Goal: Task Accomplishment & Management: Use online tool/utility

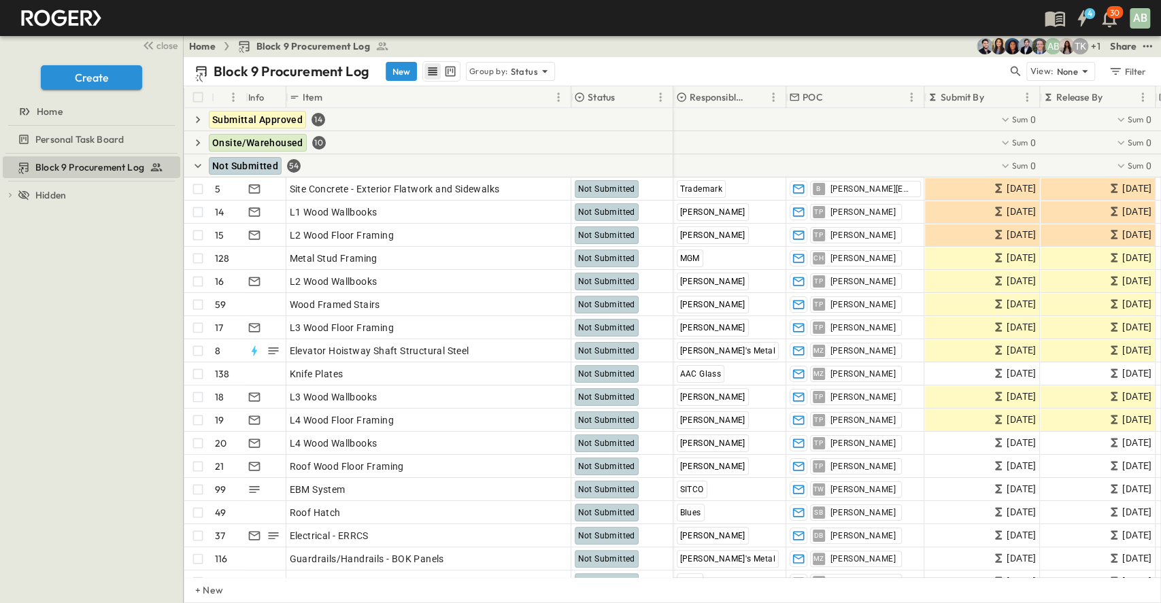
click at [430, 69] on icon "row view" at bounding box center [433, 72] width 14 height 14
click at [531, 82] on div "Block 9 Procurement Log New Group by: Status View: None Filter" at bounding box center [672, 71] width 977 height 29
click at [201, 162] on icon "button" at bounding box center [198, 166] width 14 height 14
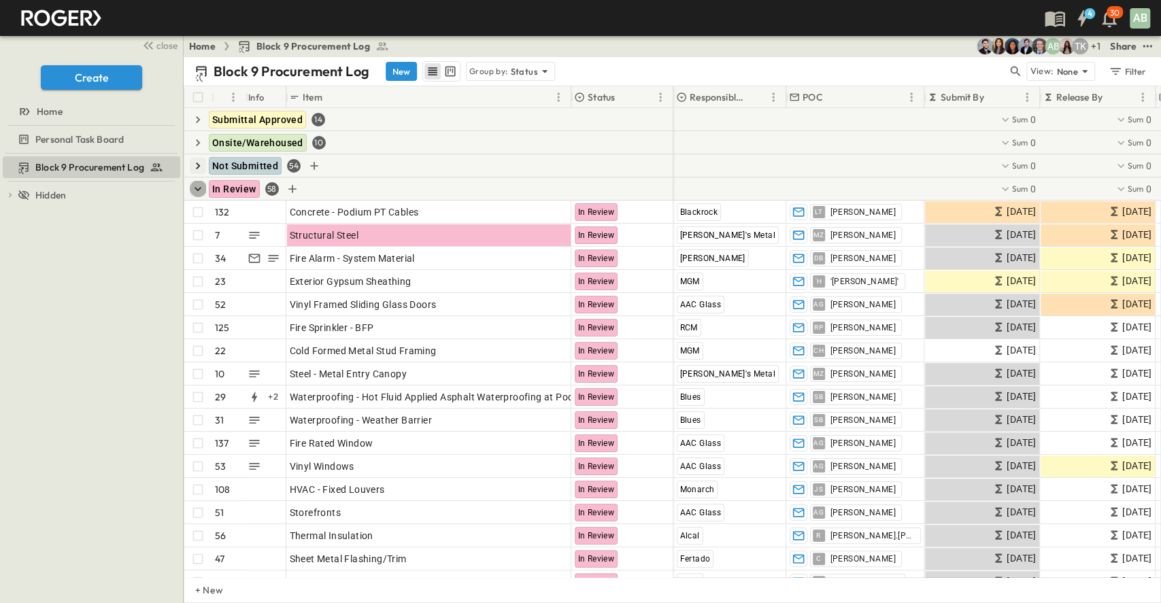
click at [194, 183] on icon "button" at bounding box center [198, 189] width 14 height 14
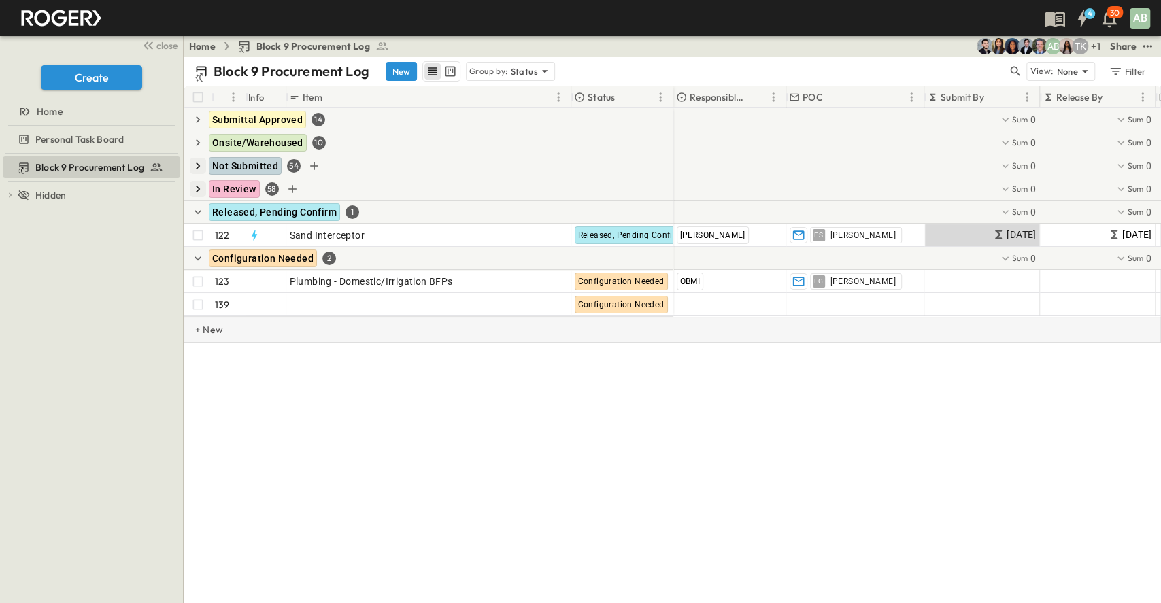
drag, startPoint x: 555, startPoint y: 332, endPoint x: 621, endPoint y: 334, distance: 66.0
click at [621, 334] on div "+ New" at bounding box center [672, 330] width 977 height 26
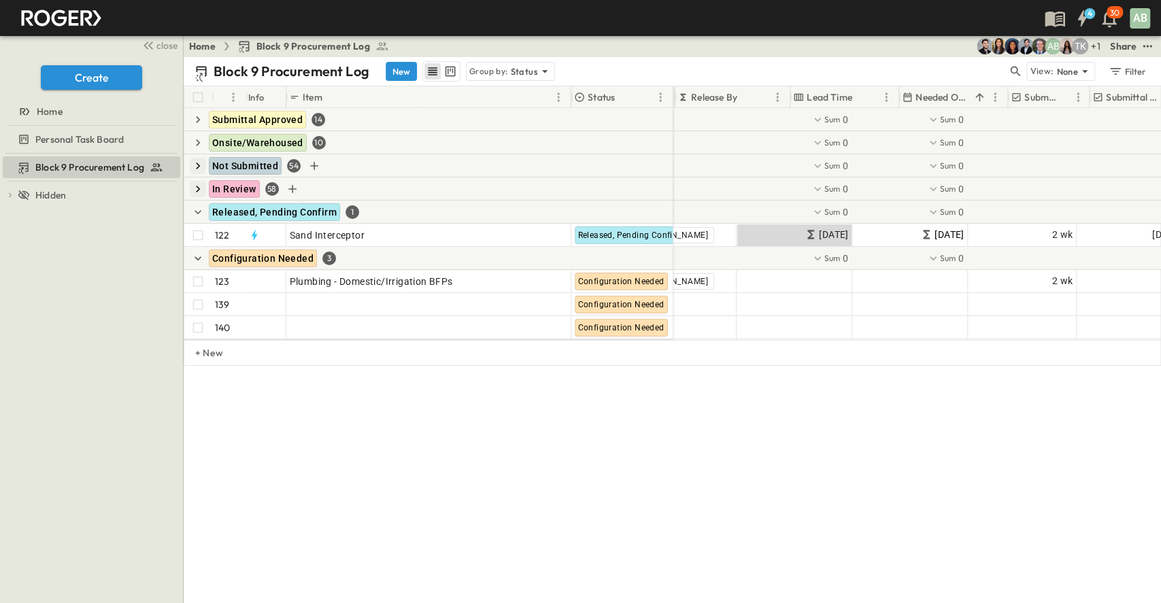
scroll to position [0, 364]
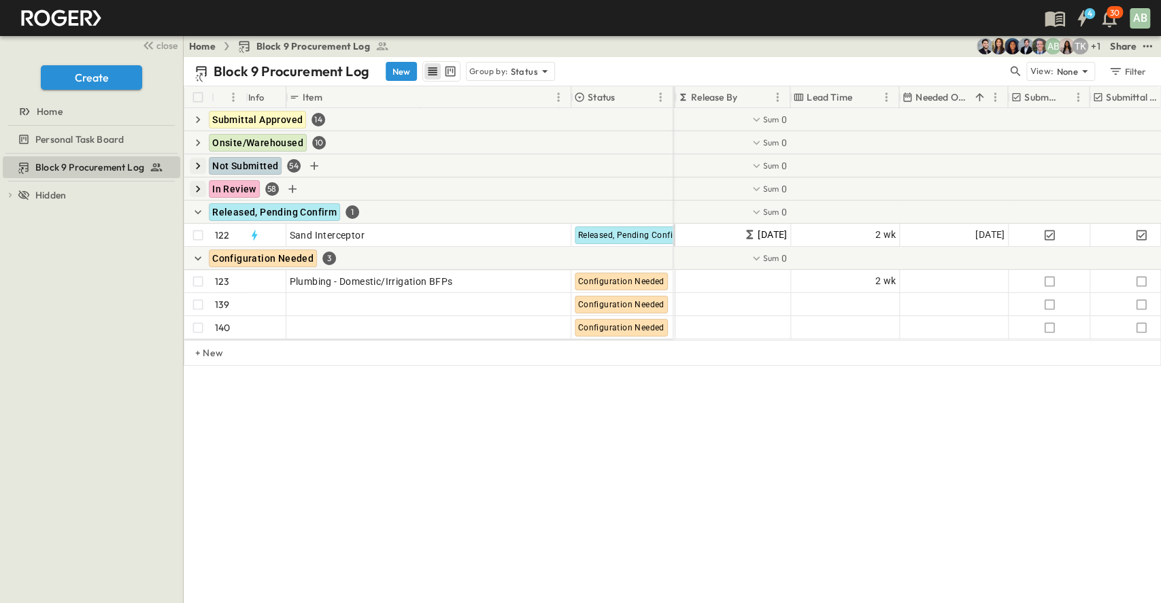
click at [946, 97] on p "Needed Onsite" at bounding box center [942, 97] width 54 height 14
click at [195, 211] on icon "button" at bounding box center [197, 212] width 7 height 4
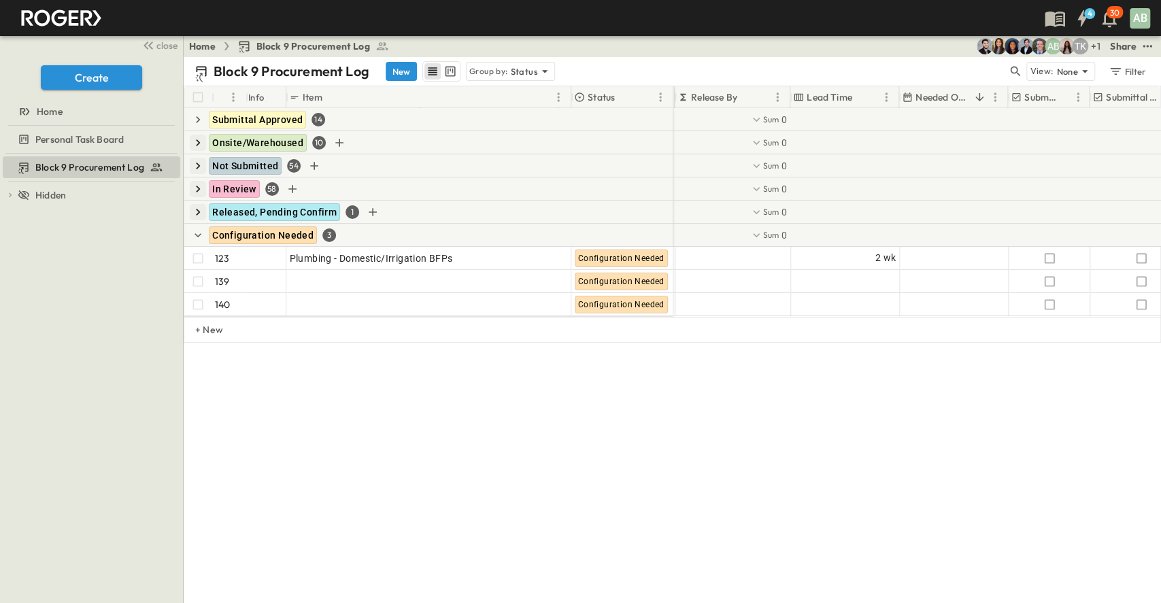
click at [195, 186] on icon "button" at bounding box center [198, 189] width 14 height 14
click at [196, 160] on icon "button" at bounding box center [198, 166] width 14 height 14
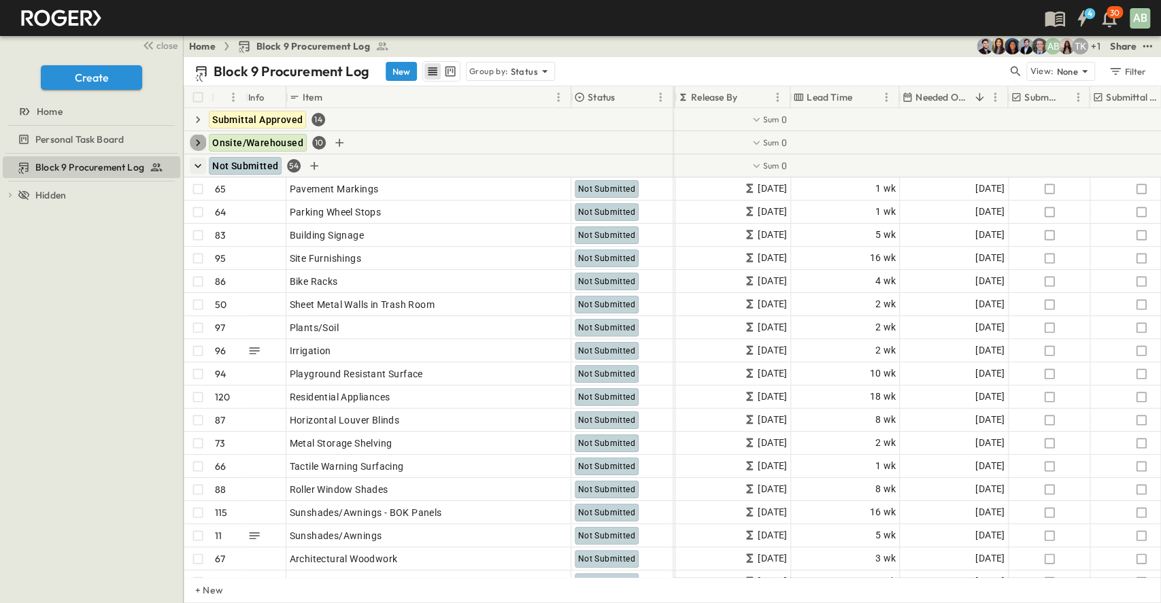
drag, startPoint x: 196, startPoint y: 136, endPoint x: 195, endPoint y: 117, distance: 19.0
click at [196, 136] on icon "button" at bounding box center [198, 143] width 14 height 14
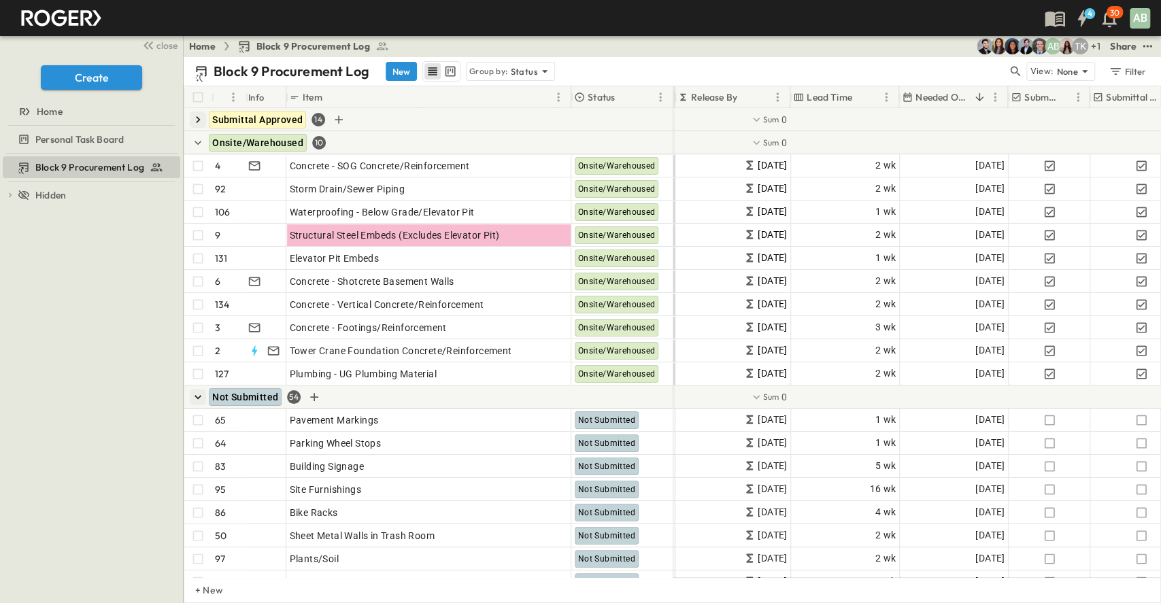
click at [195, 114] on icon "button" at bounding box center [198, 120] width 14 height 14
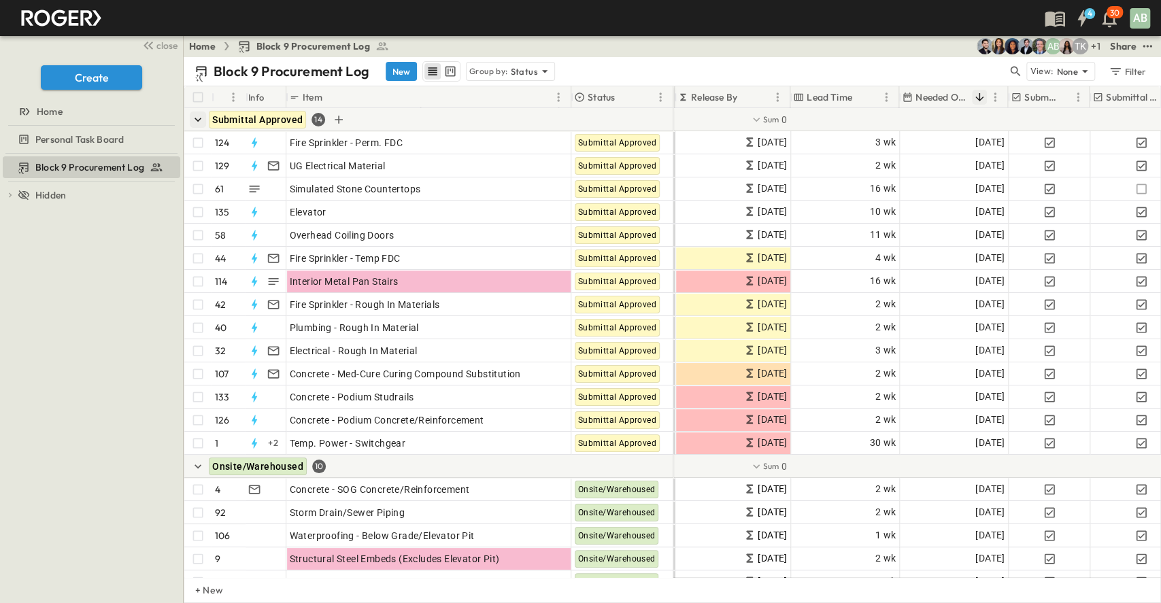
click at [982, 93] on icon "Sort" at bounding box center [979, 97] width 12 height 12
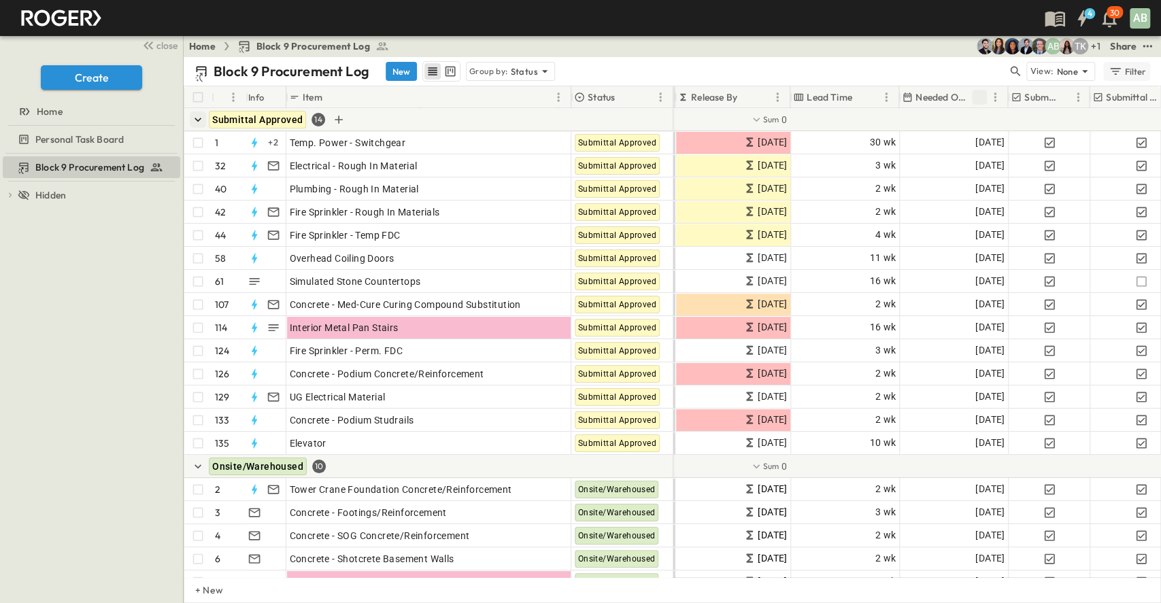
click at [1116, 69] on icon "button" at bounding box center [1115, 72] width 14 height 14
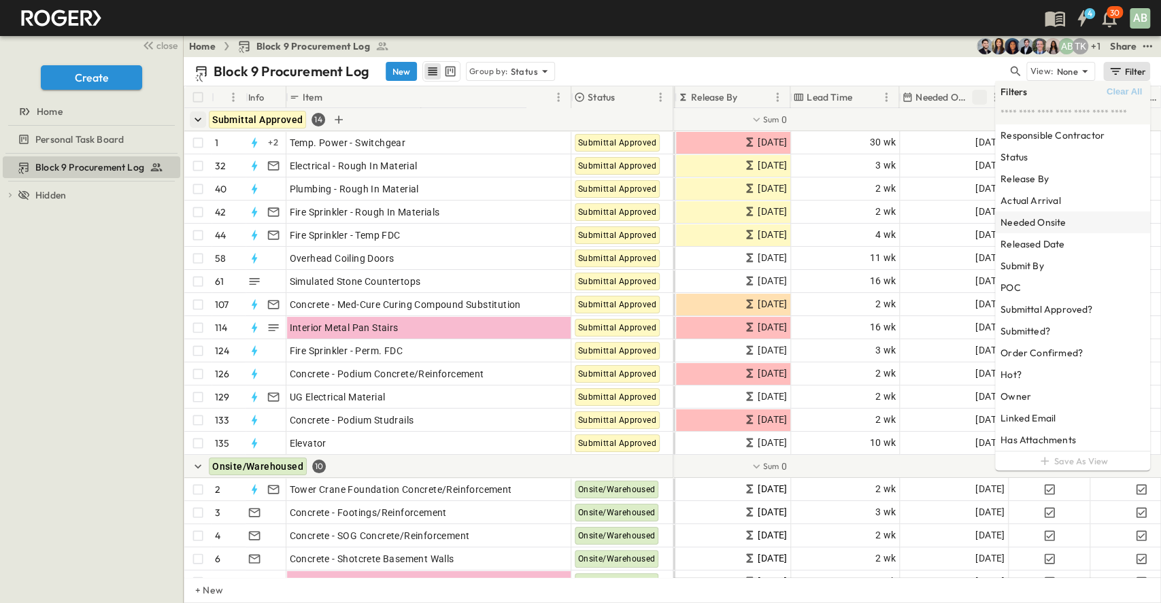
click at [1045, 220] on h6 "Needed Onsite" at bounding box center [1032, 223] width 65 height 14
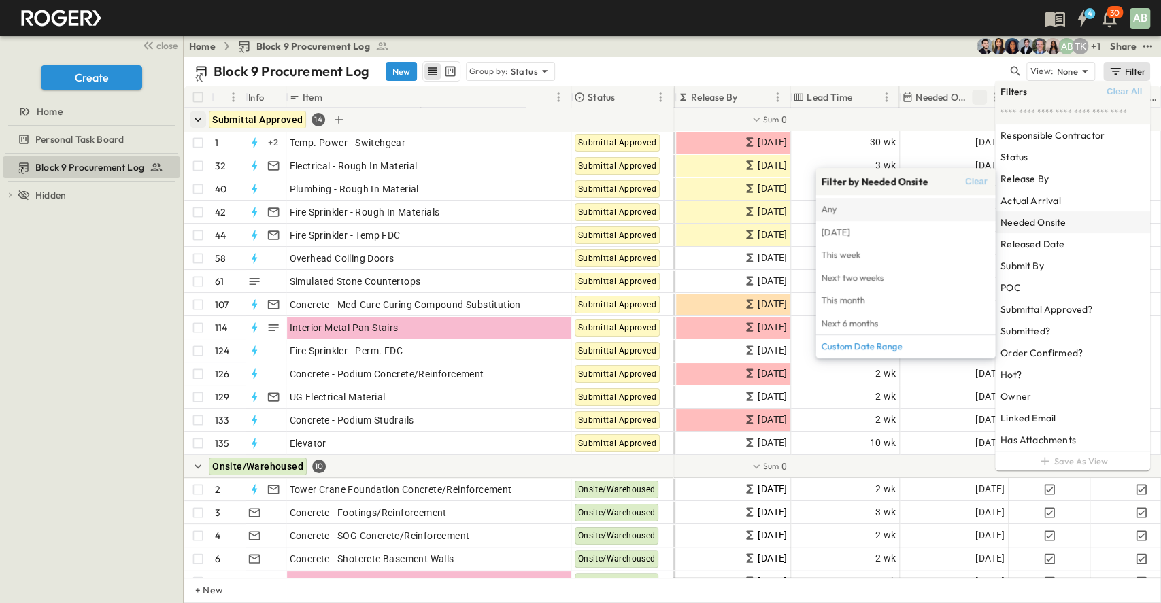
click at [928, 209] on span "Any" at bounding box center [905, 209] width 169 height 15
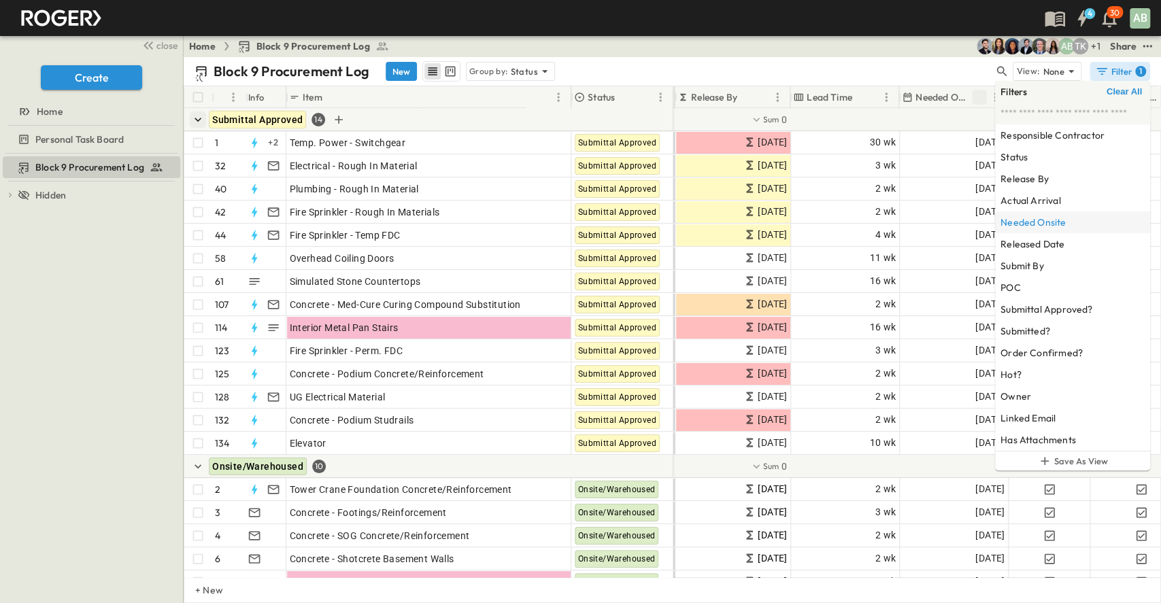
scroll to position [0, 0]
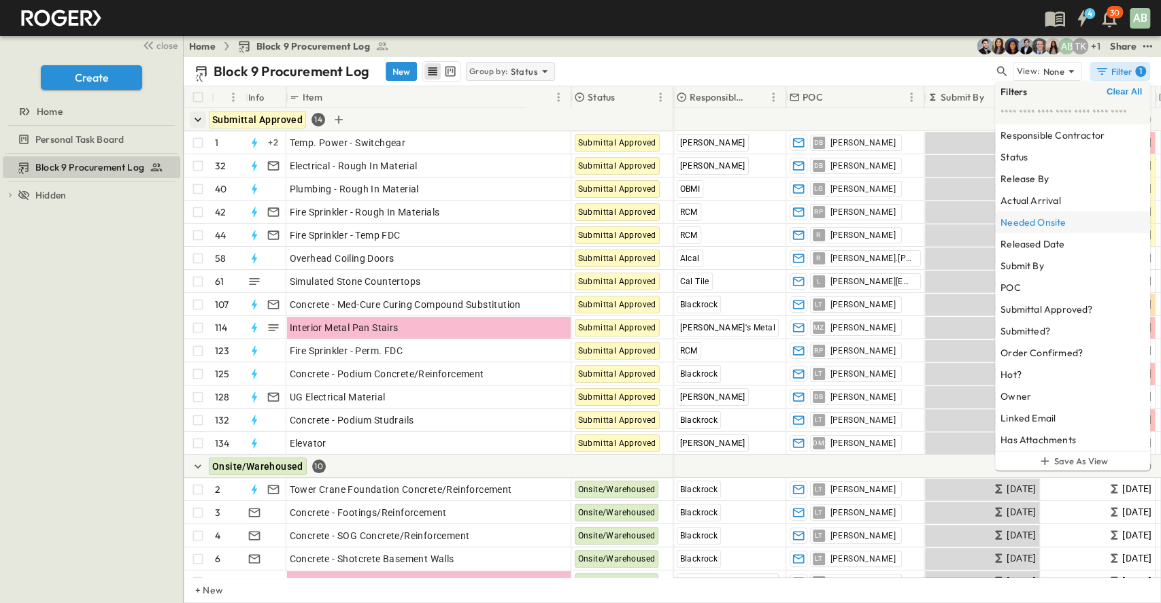
click at [523, 80] on div "Group by: Status" at bounding box center [510, 71] width 89 height 19
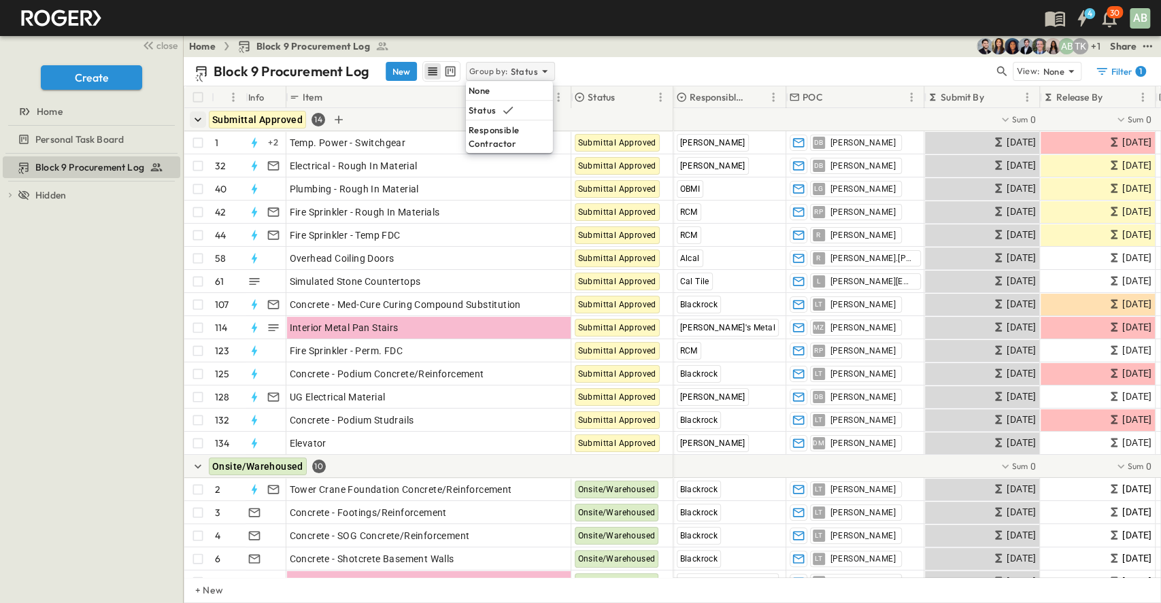
click at [523, 63] on div "Group by: Status" at bounding box center [510, 71] width 89 height 19
click at [511, 86] on div "None" at bounding box center [509, 90] width 87 height 19
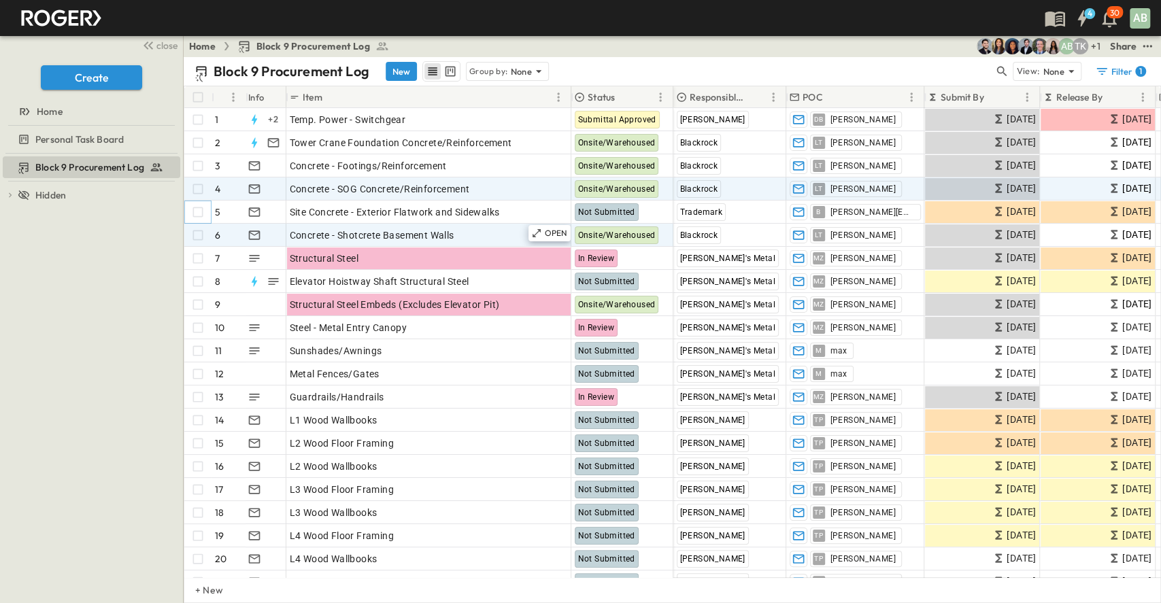
click at [185, 228] on div "1 + 2 OPEN Temp. Power - Switchgear Submittal Approved 2 OPEN Tower Crane Found…" at bounding box center [428, 374] width 489 height 532
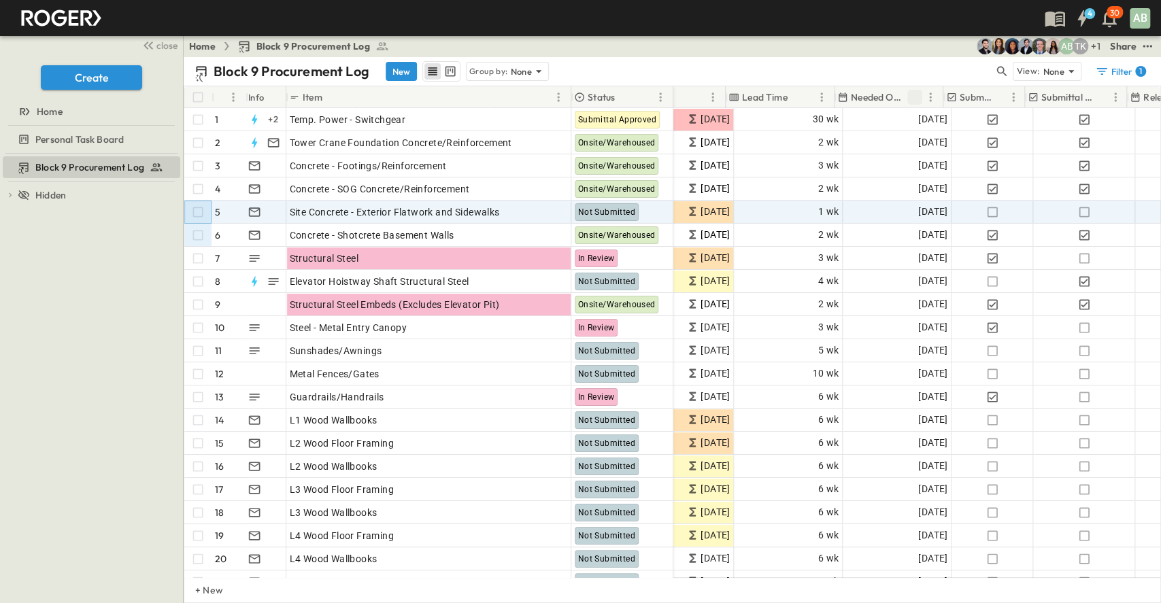
scroll to position [0, 430]
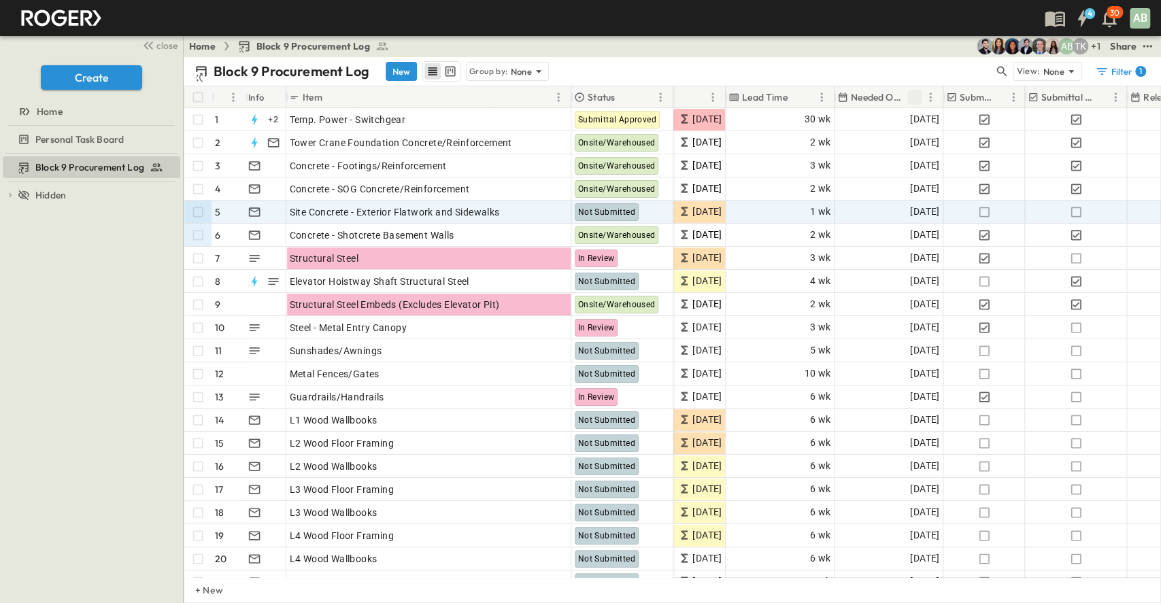
click at [912, 95] on icon "Sort" at bounding box center [914, 97] width 8 height 8
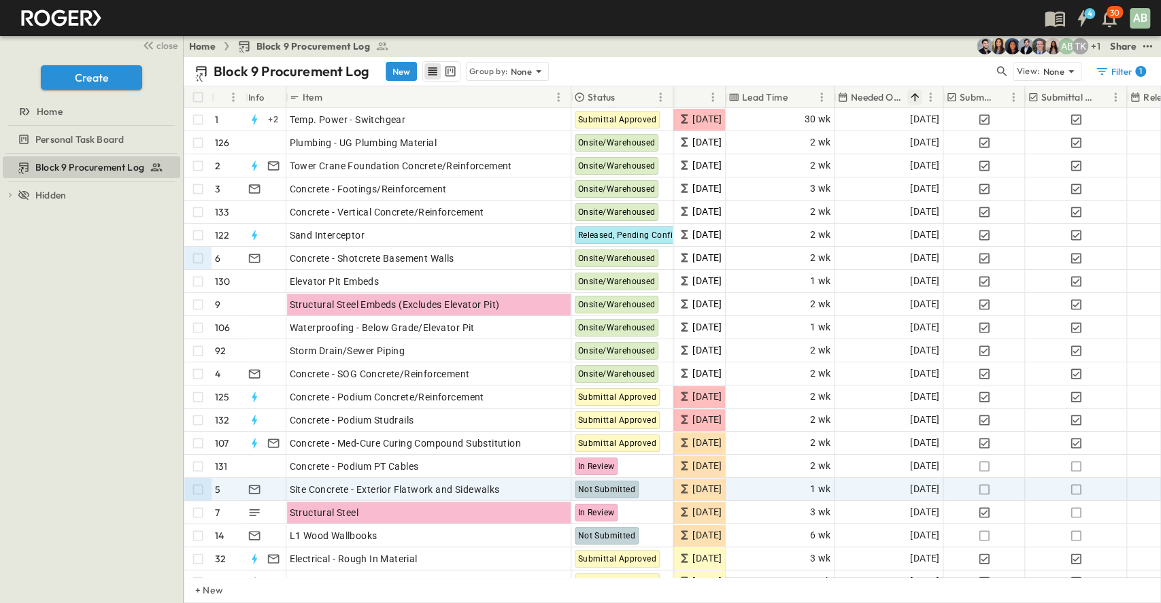
click at [0, 61] on div "close Create Home Personal Task Board" at bounding box center [91, 94] width 183 height 118
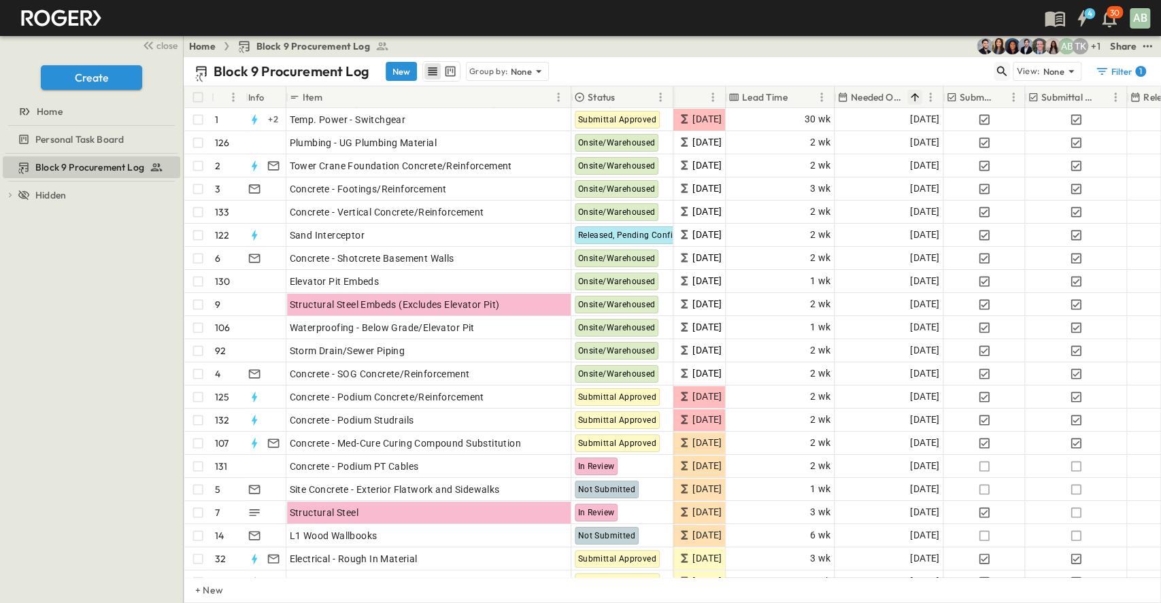
click at [1009, 71] on button "button" at bounding box center [1001, 71] width 16 height 19
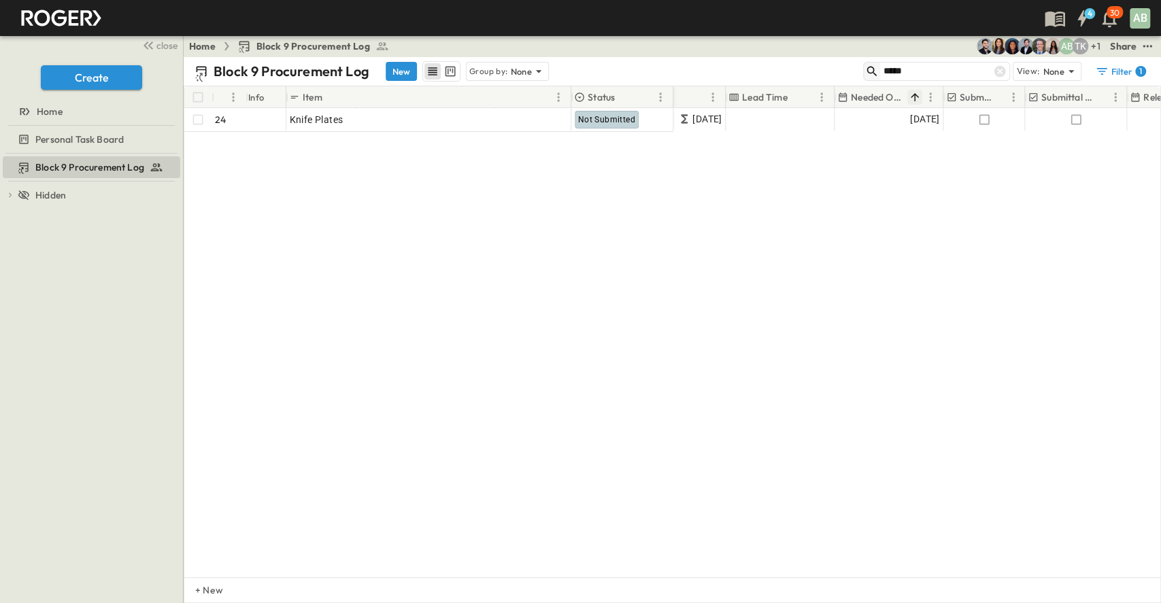
type input "*****"
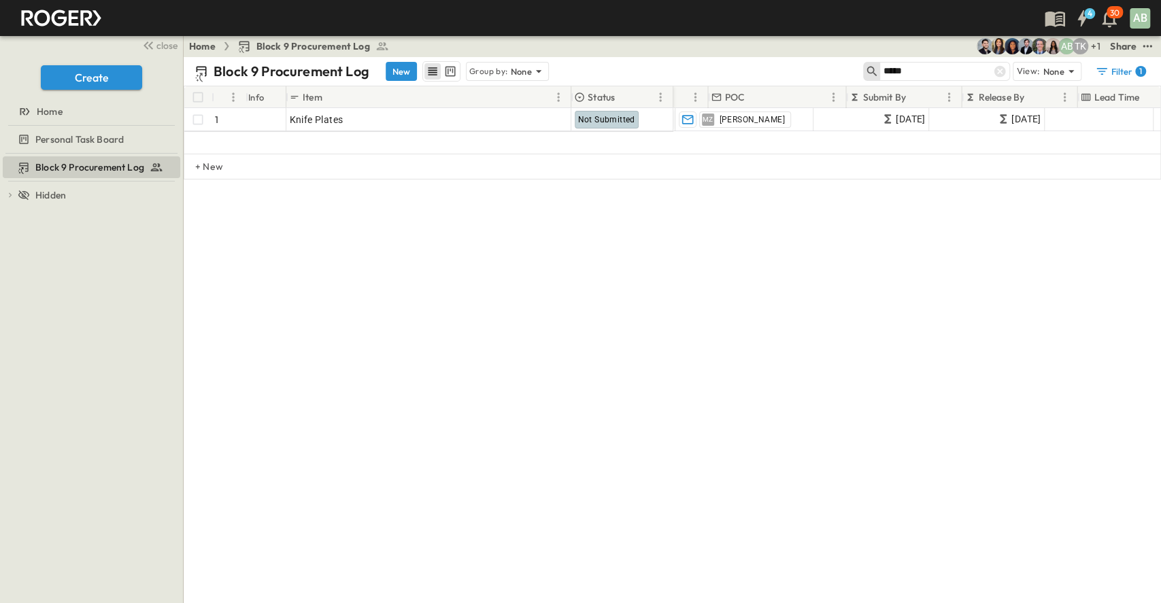
scroll to position [0, 0]
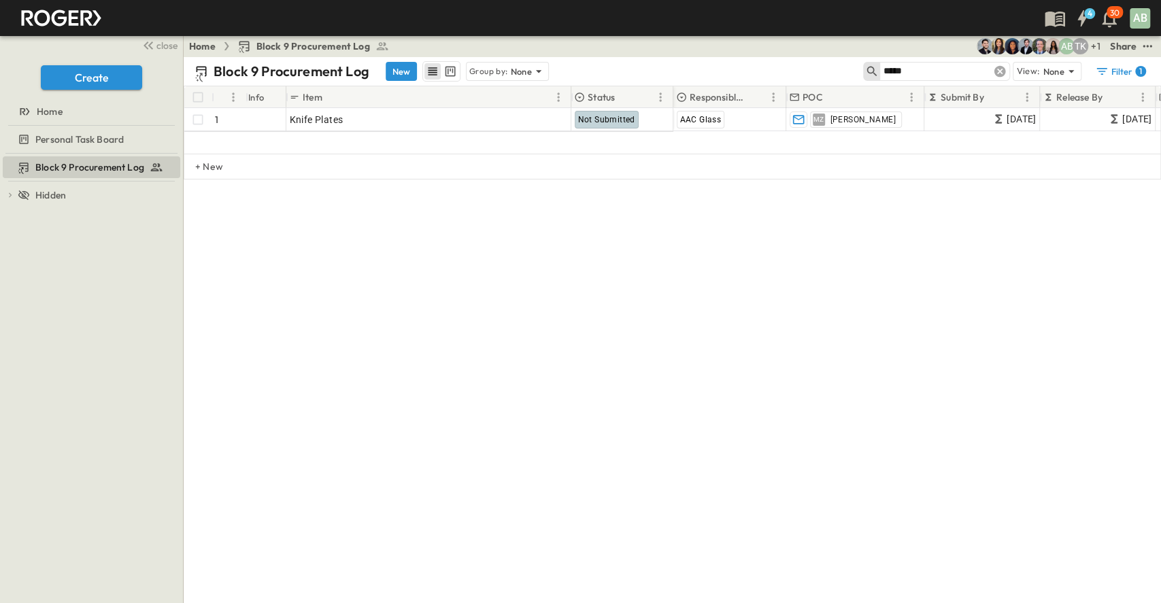
click at [1001, 71] on icon at bounding box center [1000, 72] width 14 height 14
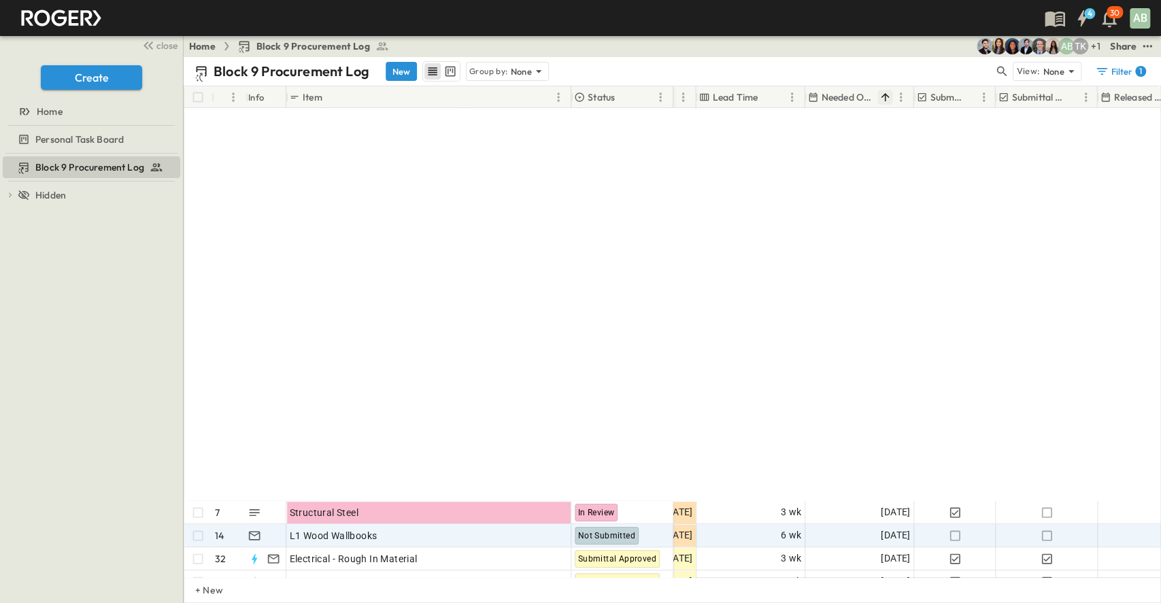
scroll to position [453, 459]
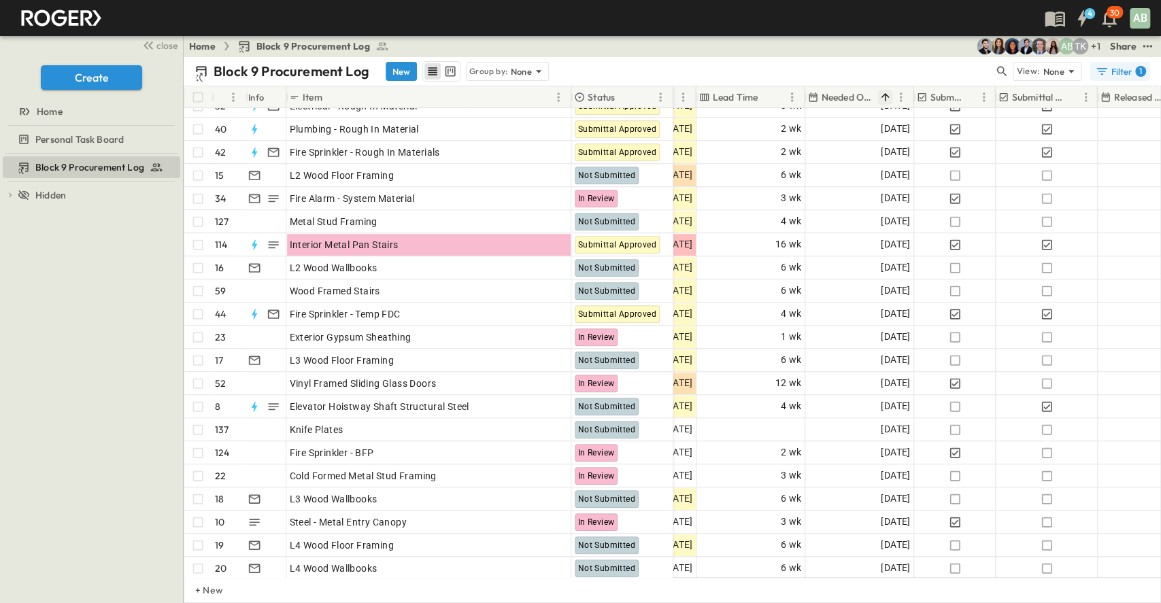
click at [1129, 74] on div "Filter 1" at bounding box center [1120, 72] width 51 height 14
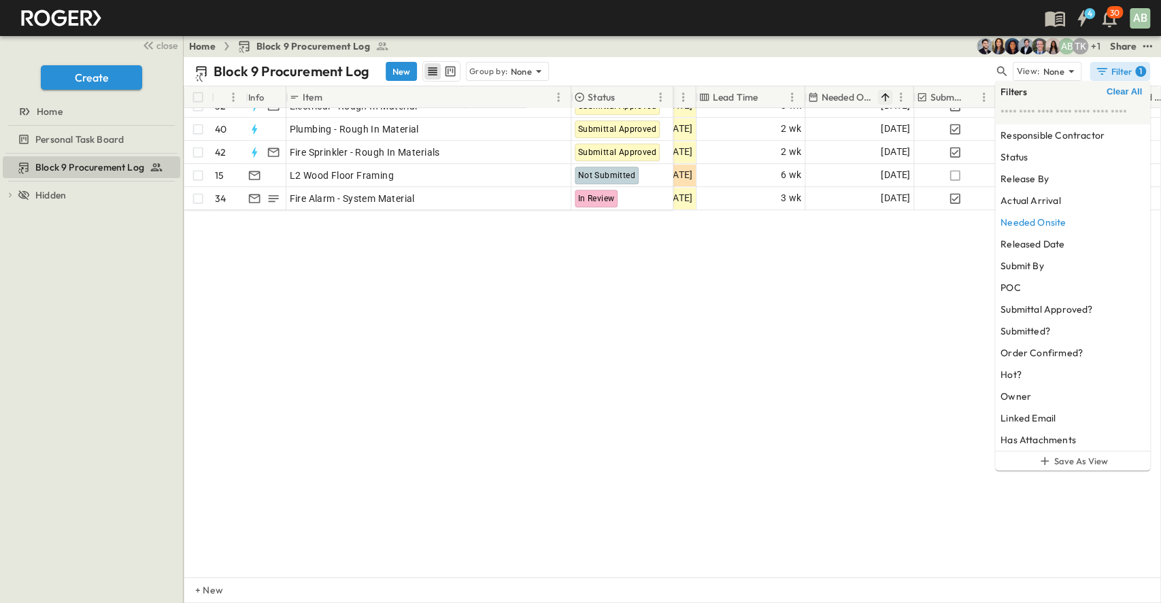
scroll to position [114, 459]
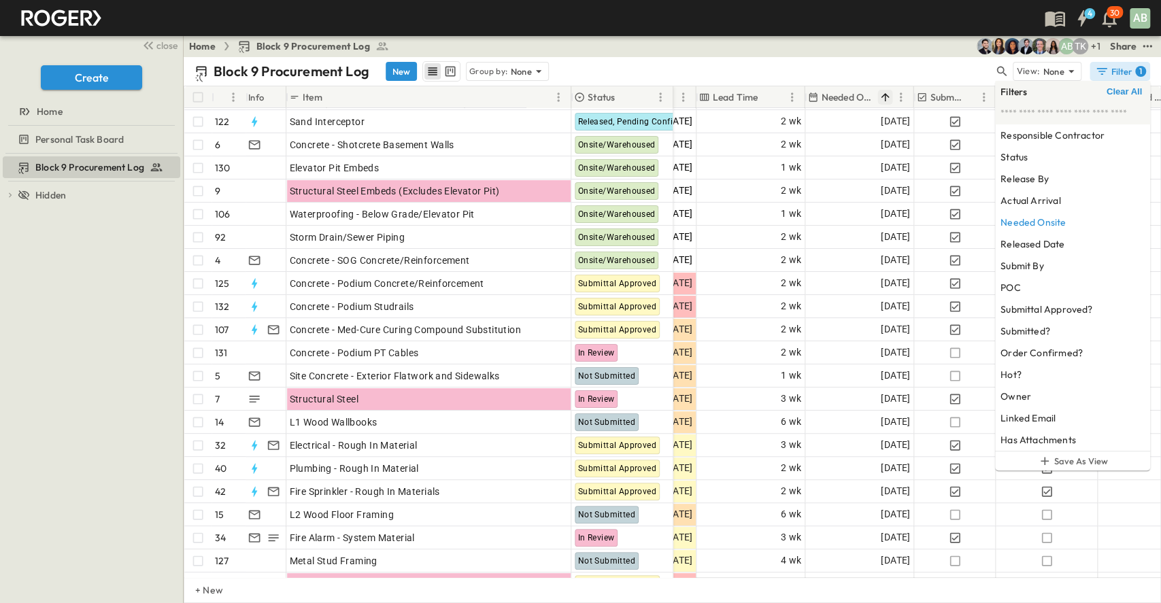
drag, startPoint x: 636, startPoint y: 94, endPoint x: 661, endPoint y: 68, distance: 36.5
click at [661, 68] on div "Block 9 Procurement Log New Group by: None" at bounding box center [593, 71] width 799 height 20
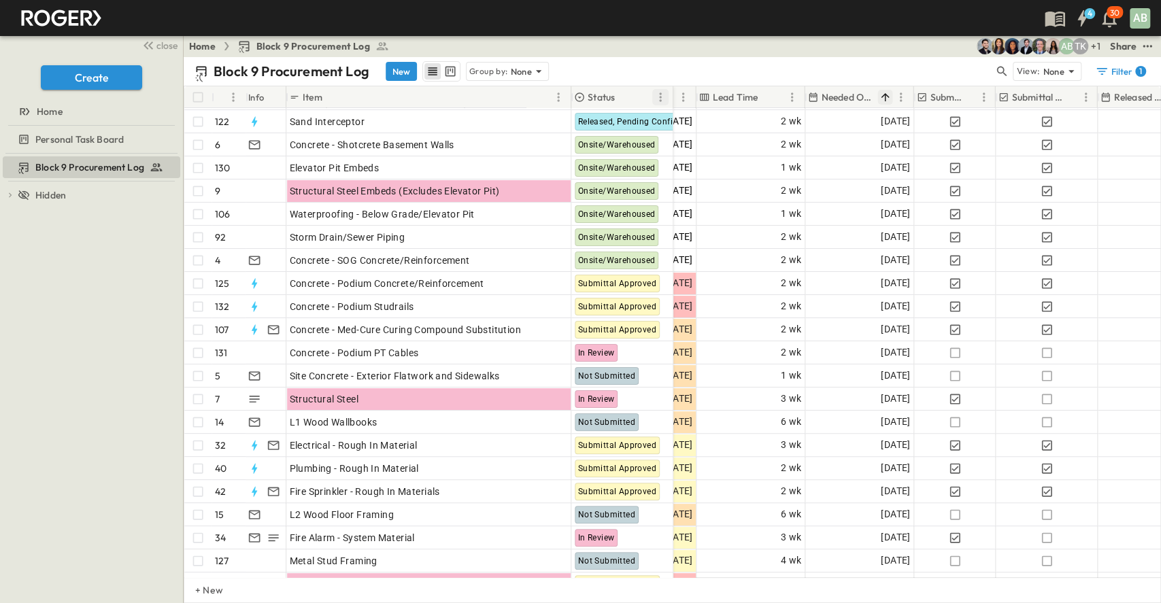
click at [659, 94] on icon "Menu" at bounding box center [660, 96] width 2 height 9
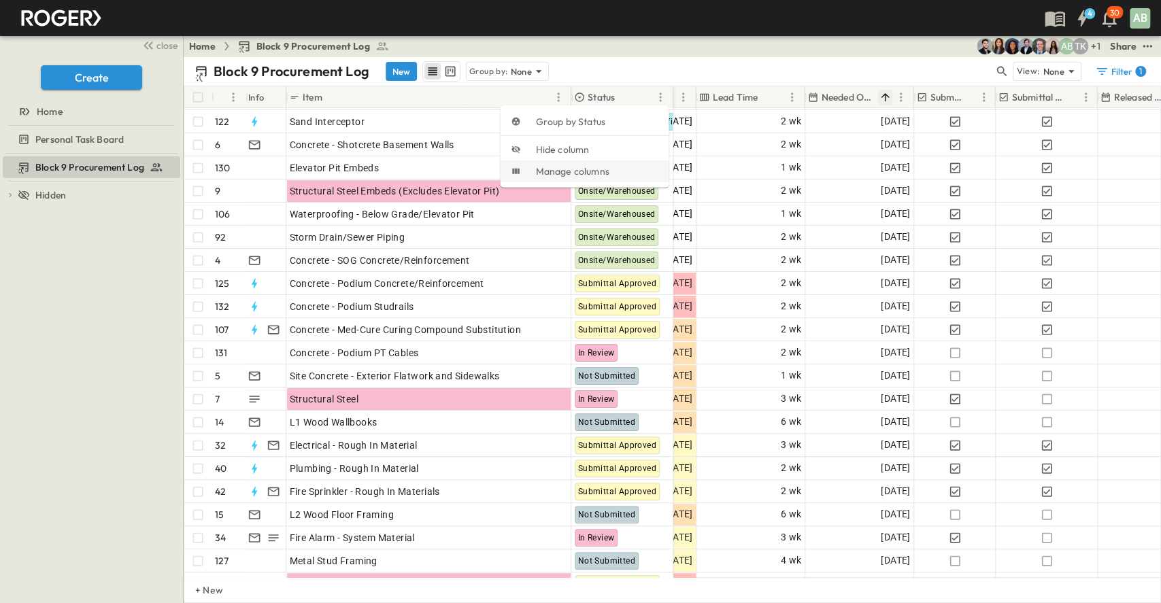
click at [608, 167] on span "Manage columns" at bounding box center [596, 172] width 122 height 14
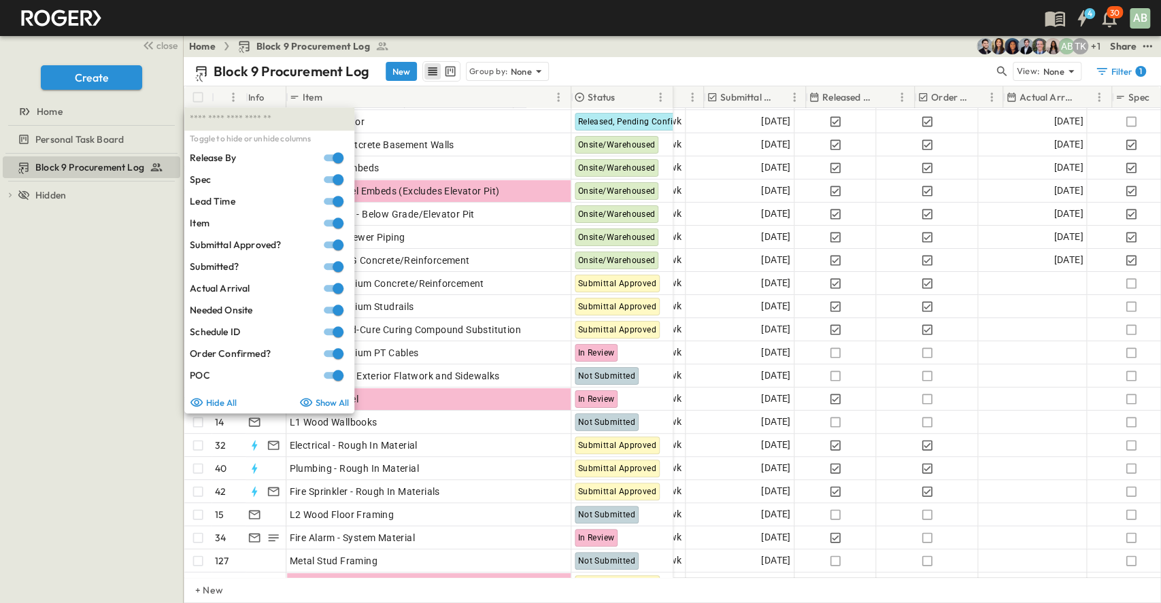
scroll to position [114, 895]
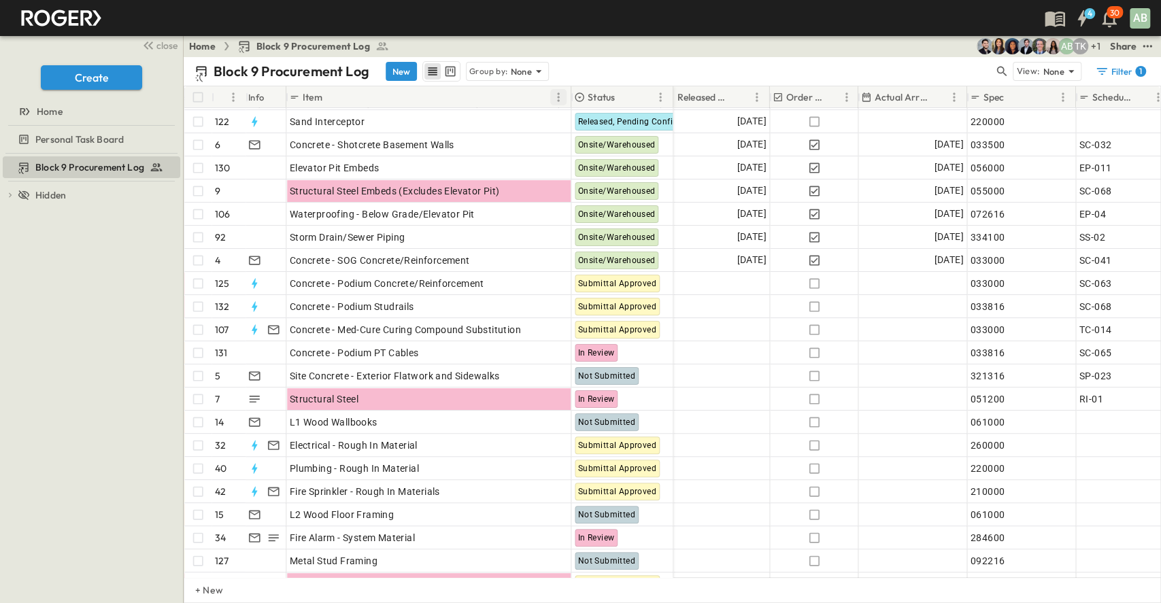
click at [561, 99] on icon "Menu" at bounding box center [558, 97] width 14 height 14
click at [498, 173] on span "Manage columns" at bounding box center [494, 172] width 122 height 14
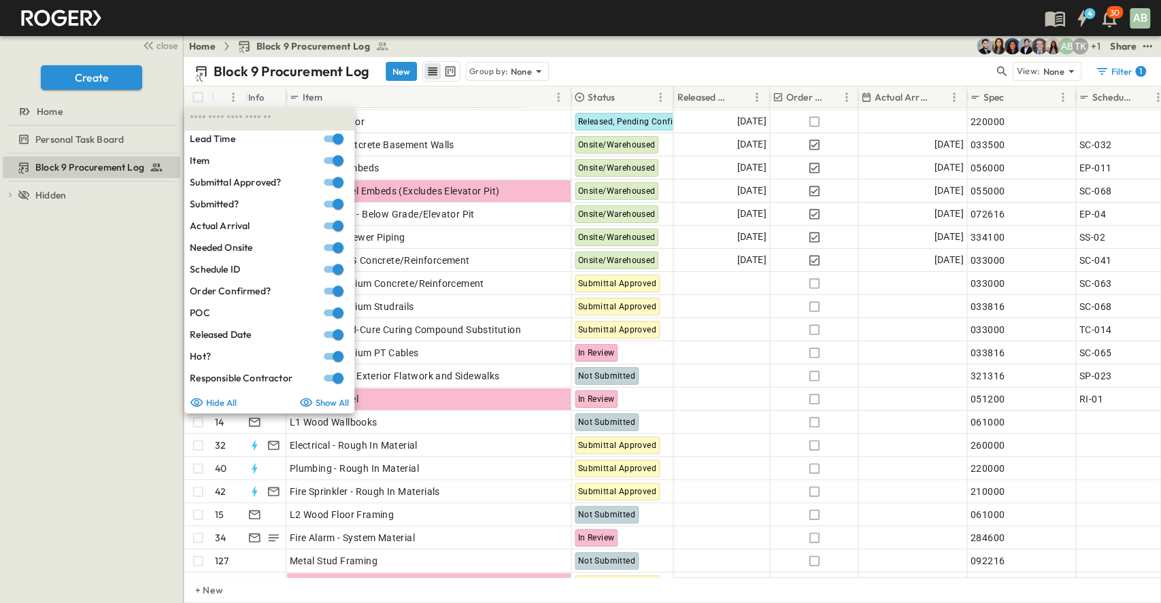
scroll to position [90, 0]
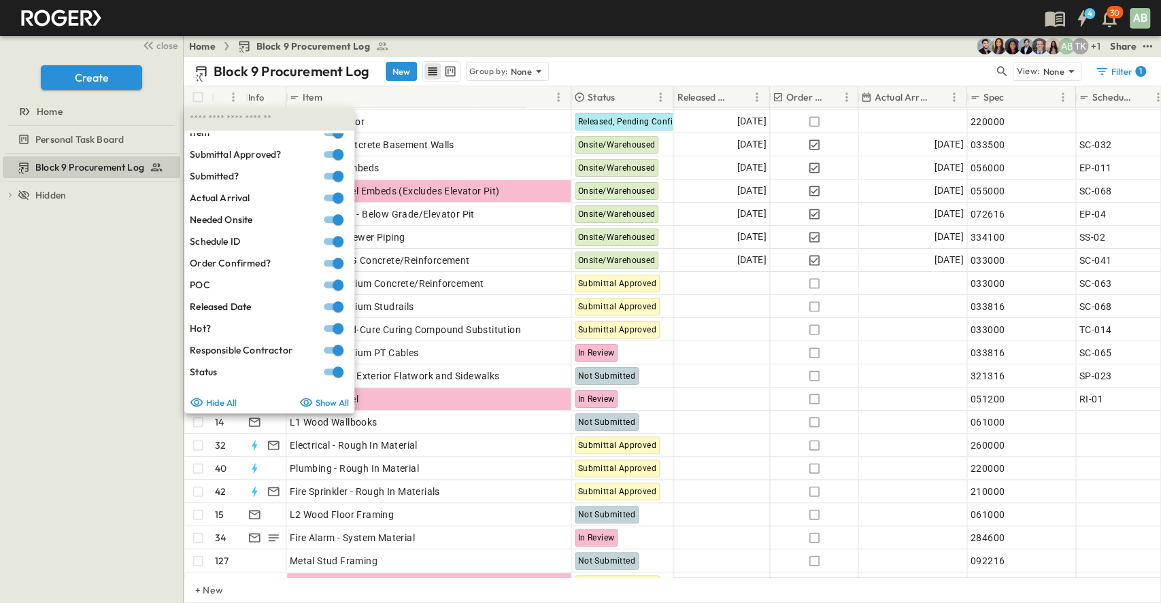
click at [119, 335] on div "Block 9 Procurement Log To pick up a draggable item, press the space bar. While…" at bounding box center [91, 378] width 183 height 449
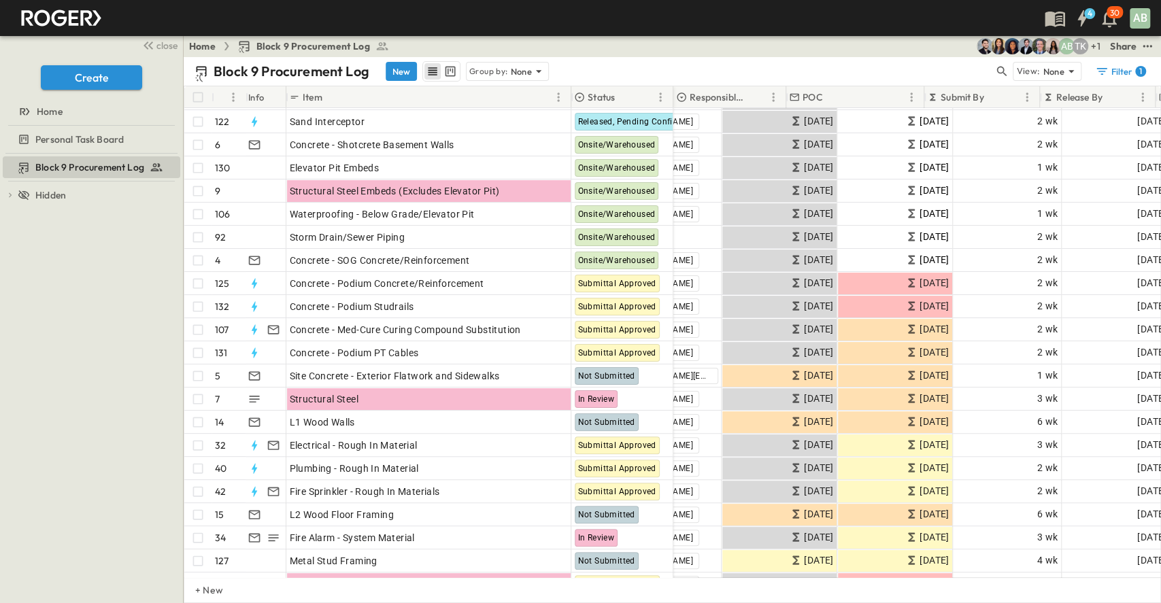
scroll to position [114, 0]
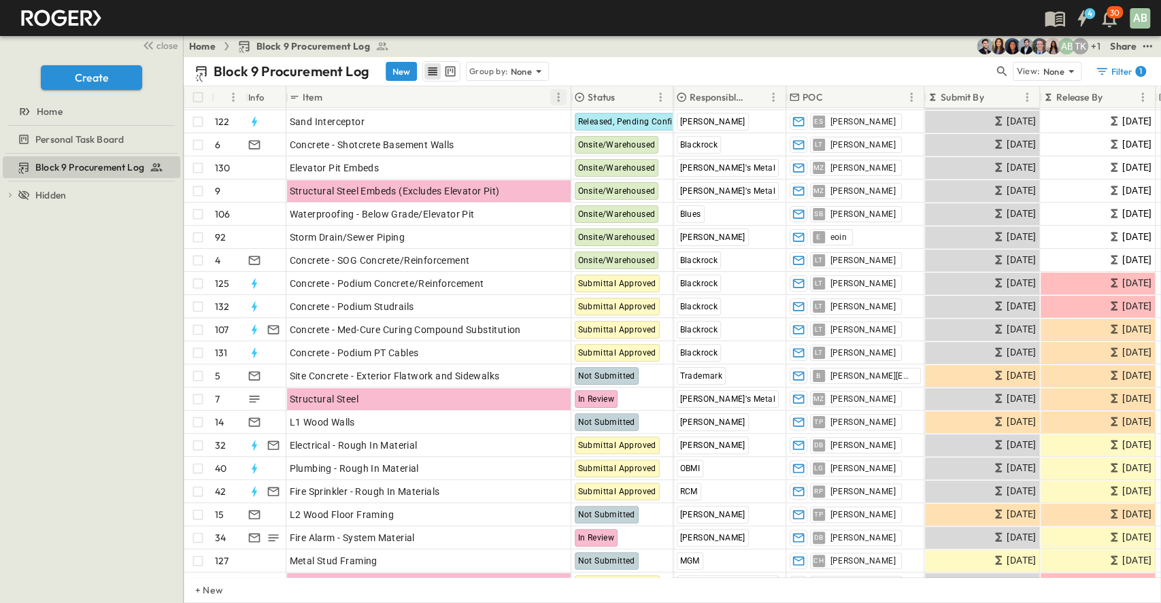
click at [559, 92] on icon "Menu" at bounding box center [558, 97] width 14 height 14
click at [487, 168] on span "Manage columns" at bounding box center [494, 172] width 122 height 14
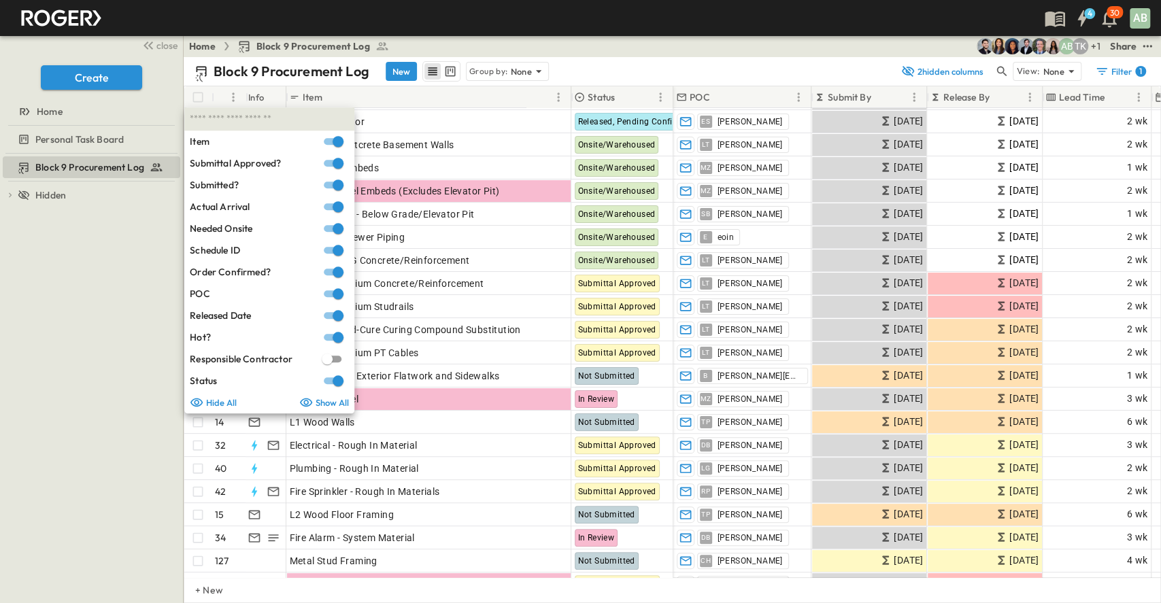
scroll to position [0, 0]
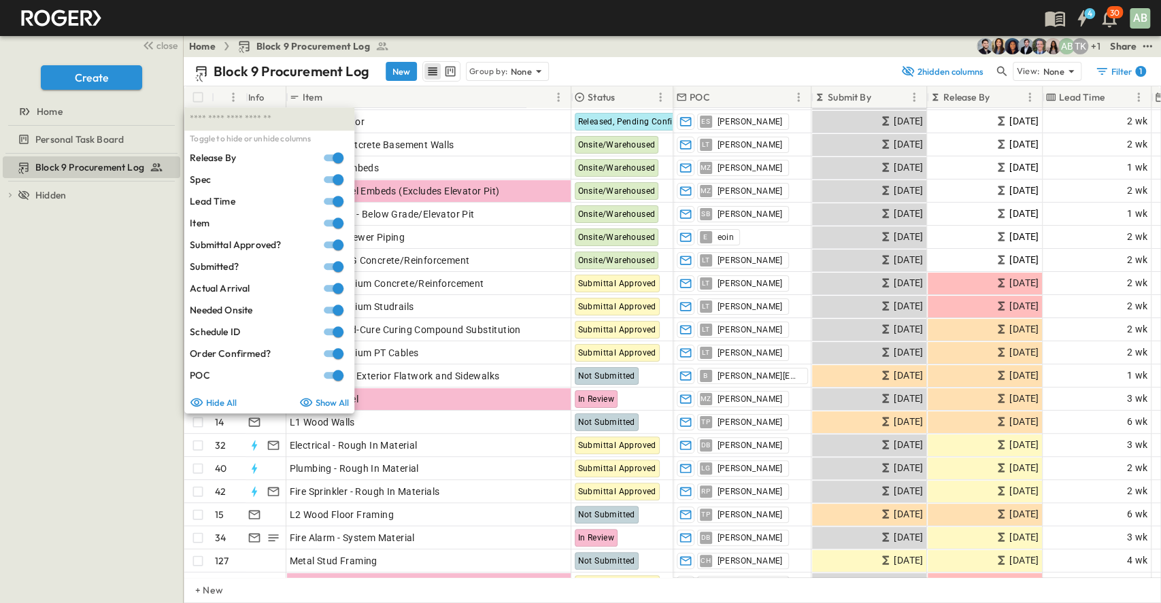
click at [88, 280] on div "Block 9 Procurement Log To pick up a draggable item, press the space bar. While…" at bounding box center [91, 378] width 183 height 449
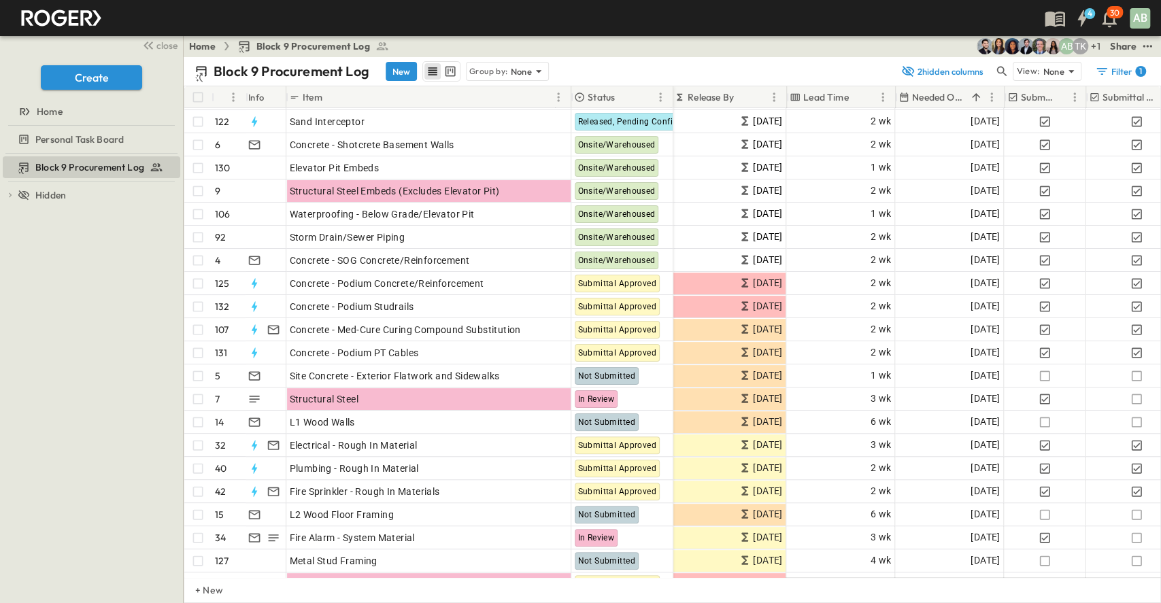
scroll to position [114, 0]
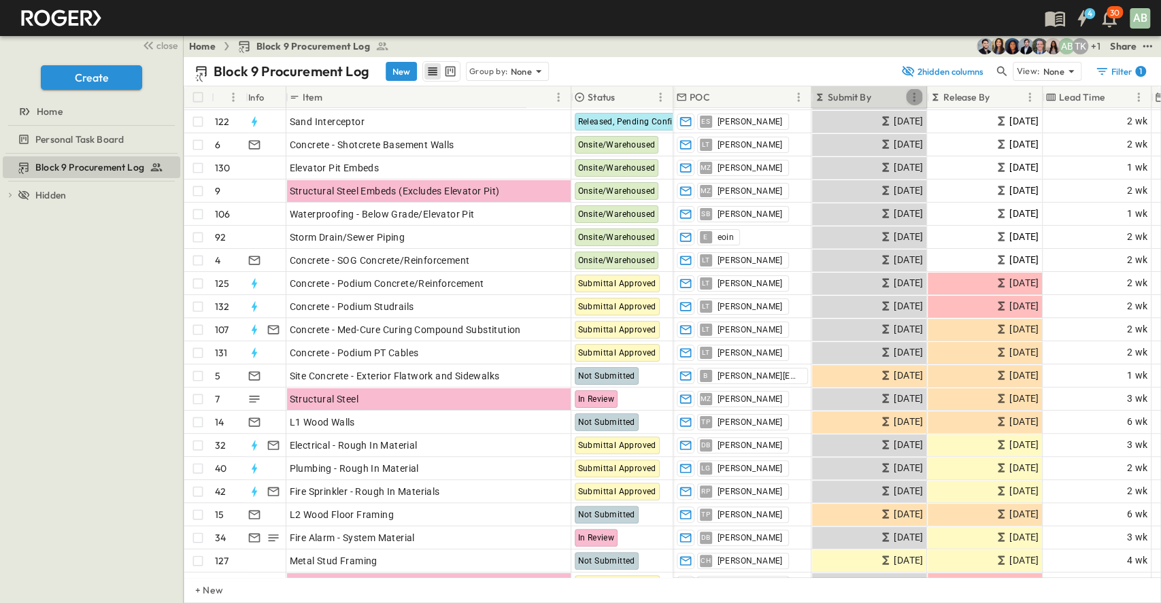
click at [914, 96] on icon "Menu" at bounding box center [913, 96] width 2 height 9
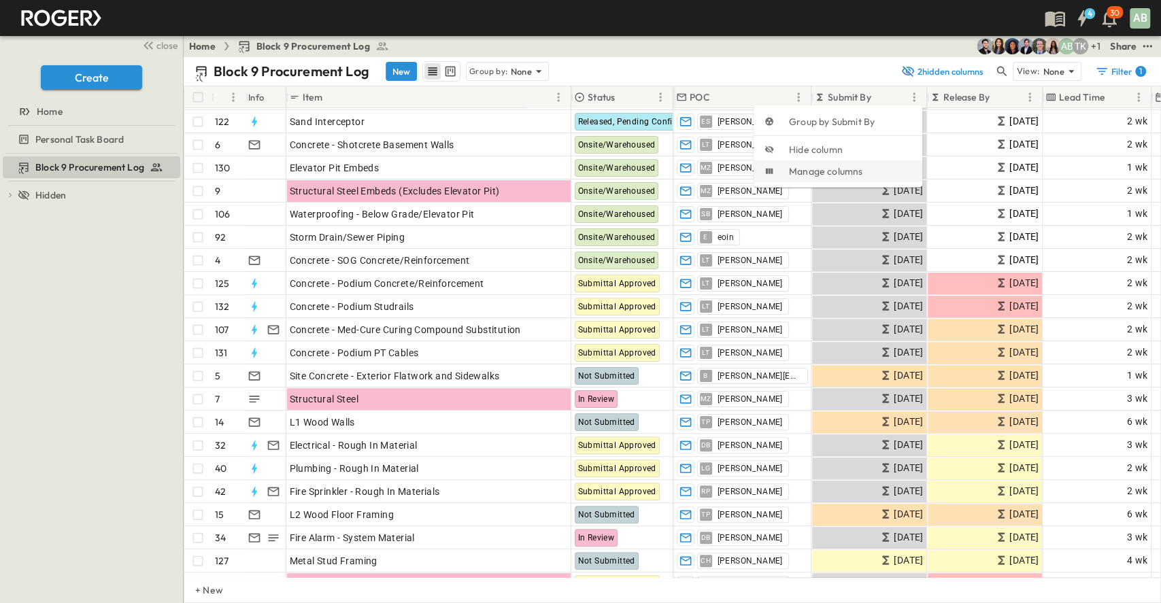
click at [846, 175] on span "Manage columns" at bounding box center [850, 172] width 122 height 14
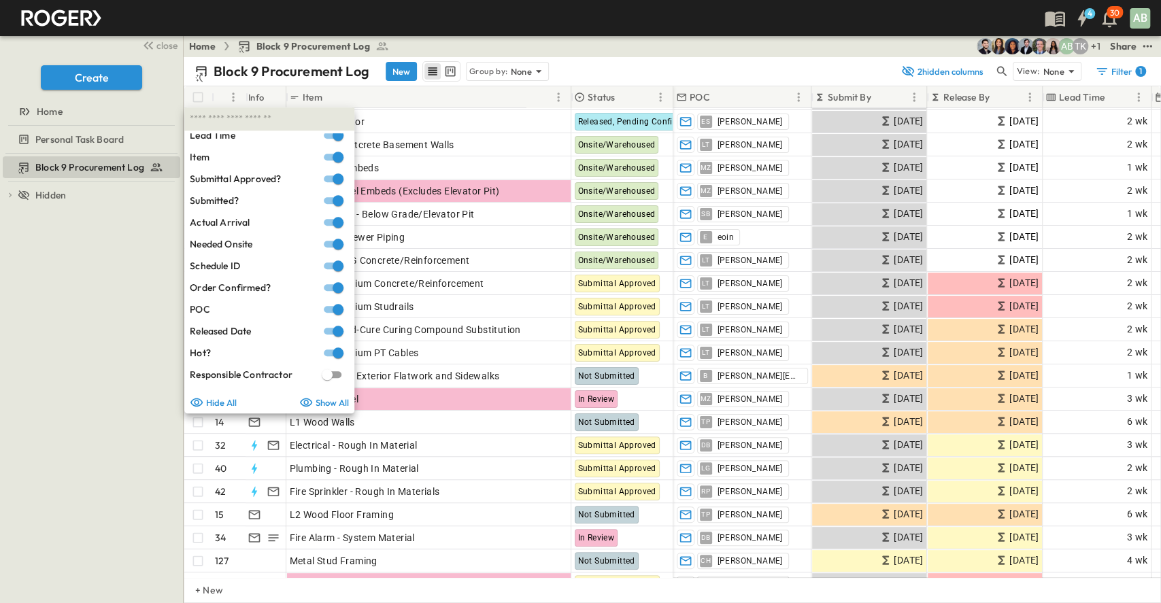
scroll to position [173, 0]
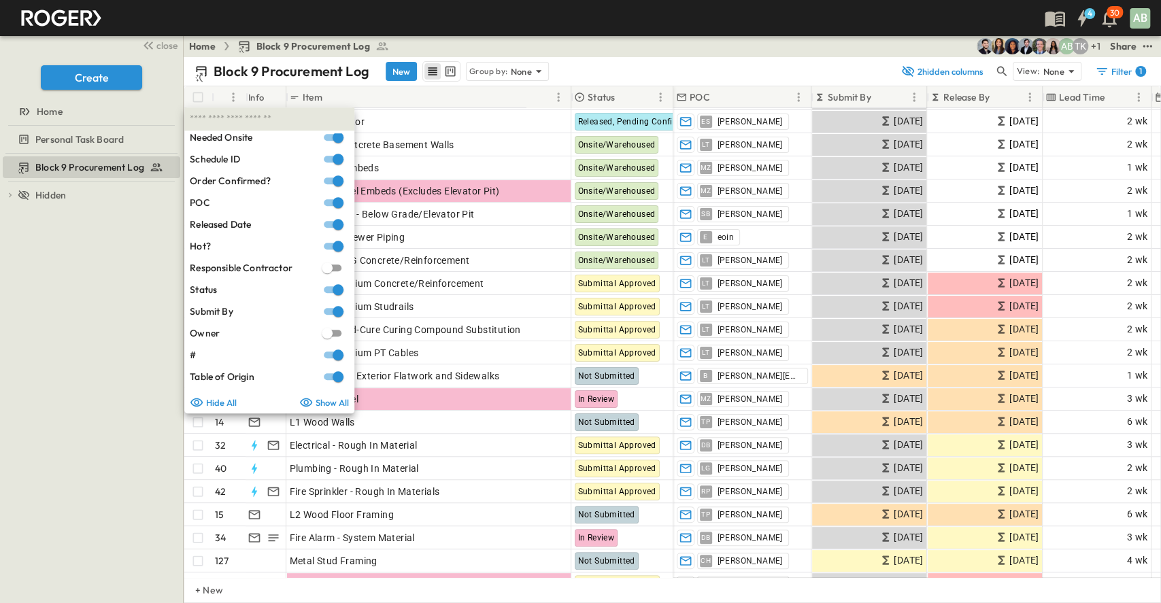
click at [120, 277] on div "Block 9 Procurement Log To pick up a draggable item, press the space bar. While…" at bounding box center [91, 378] width 183 height 449
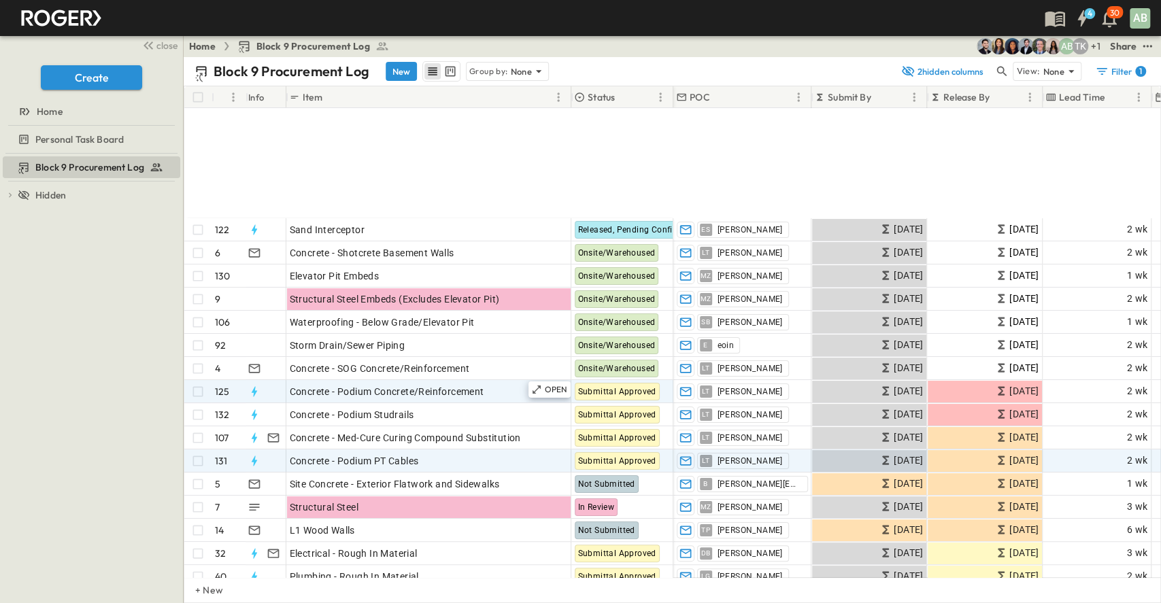
scroll to position [181, 0]
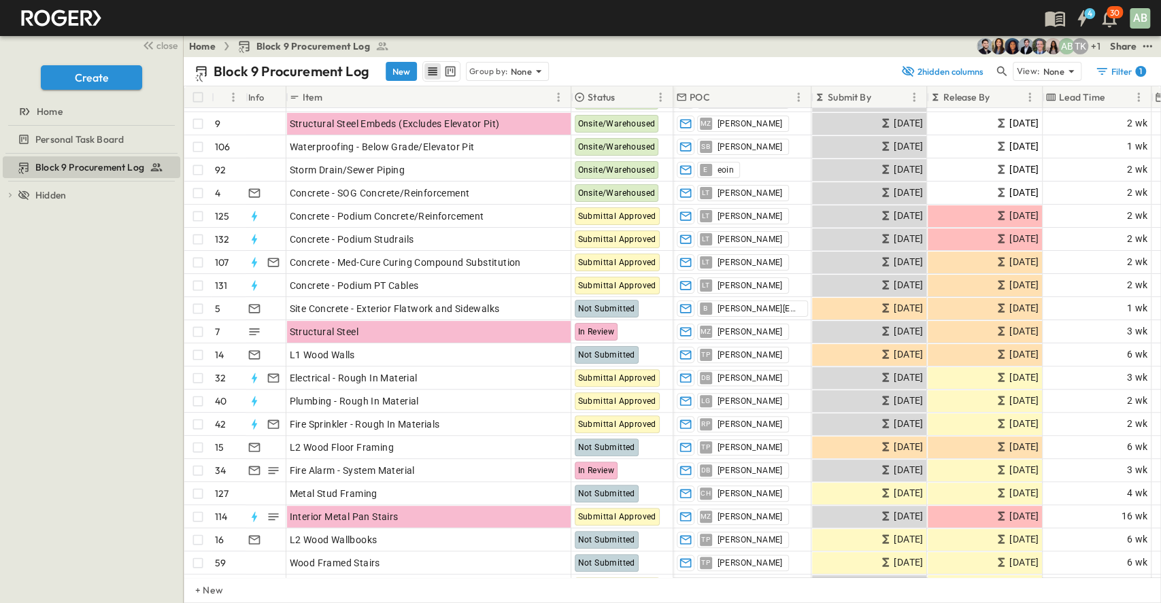
click at [823, 98] on icon at bounding box center [819, 97] width 11 height 11
click at [820, 98] on icon at bounding box center [819, 97] width 11 height 11
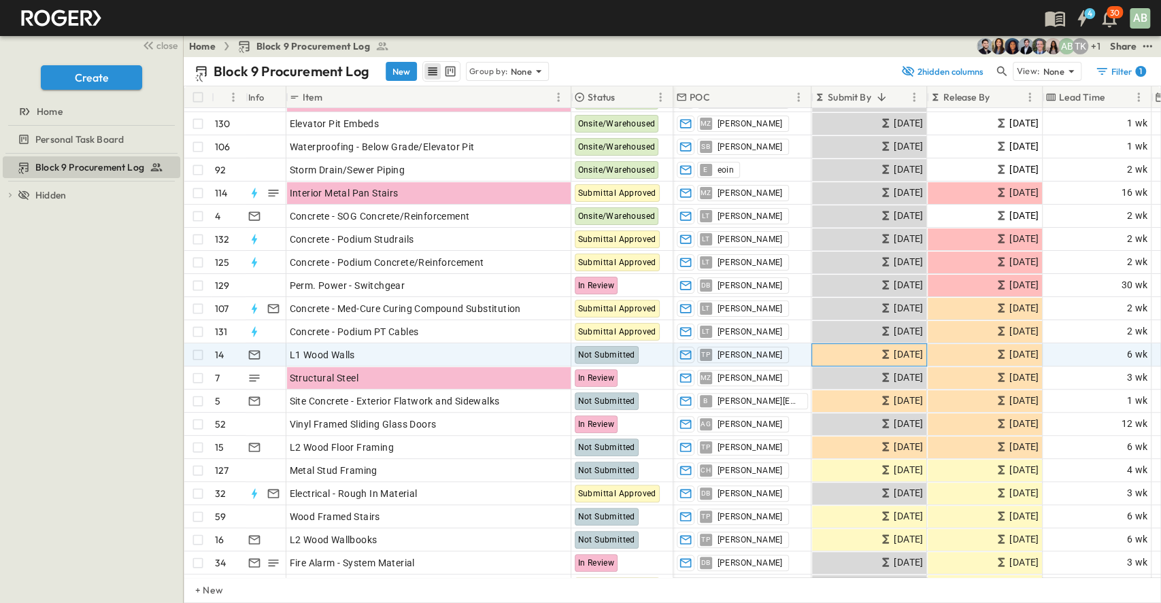
click at [898, 351] on span "[DATE]" at bounding box center [907, 355] width 29 height 16
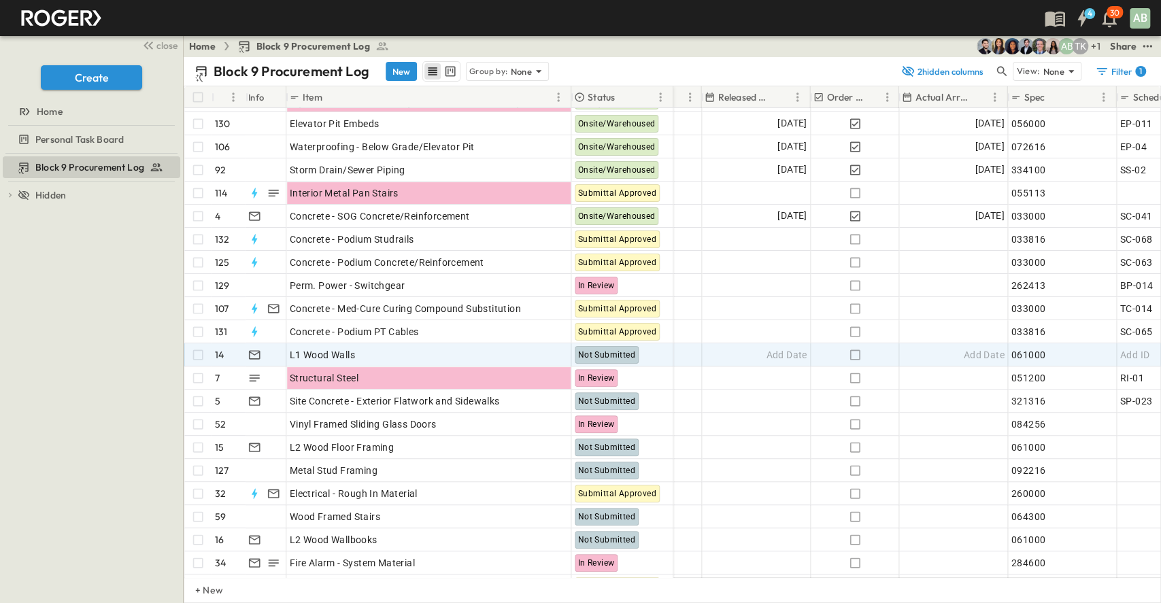
scroll to position [181, 876]
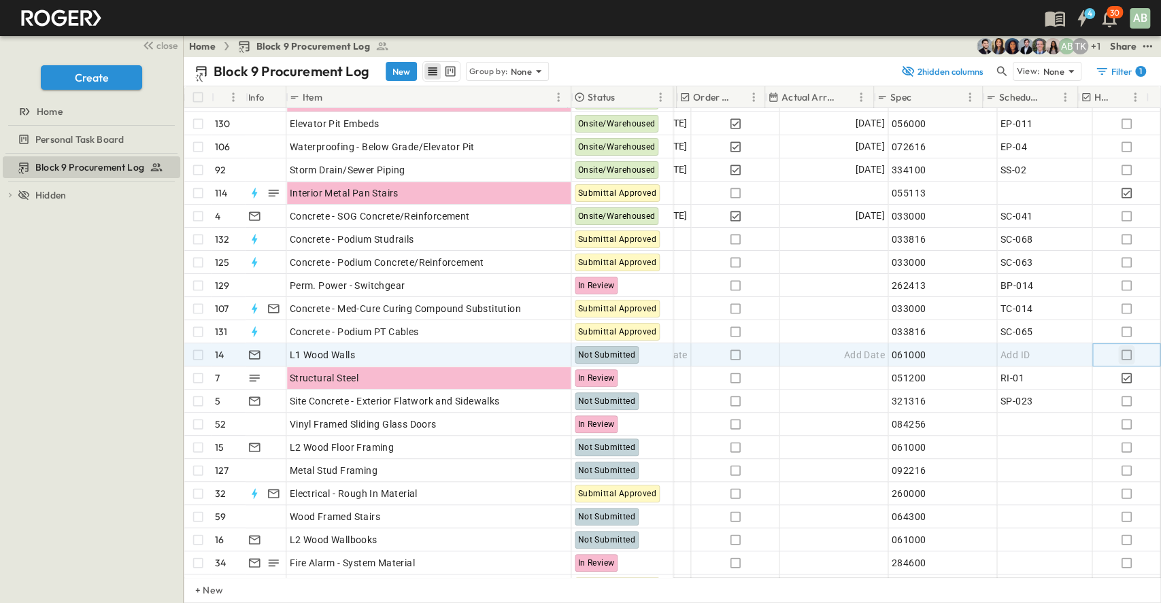
click at [1119, 351] on icon "button" at bounding box center [1126, 355] width 14 height 14
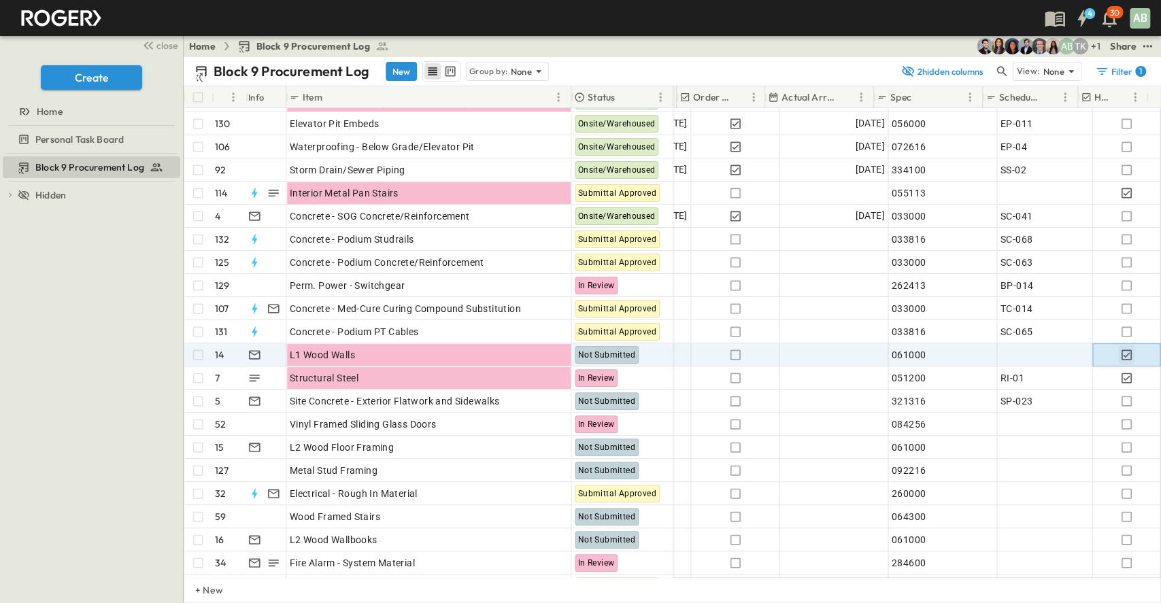
click at [1119, 351] on icon "button" at bounding box center [1126, 355] width 14 height 14
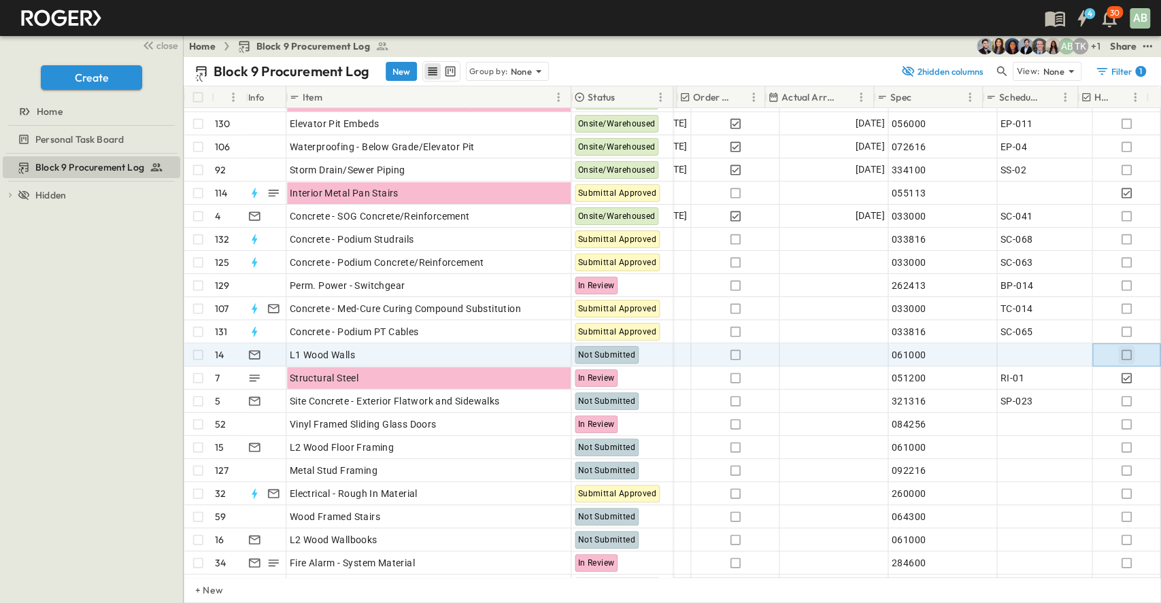
click at [1119, 351] on icon "button" at bounding box center [1126, 355] width 14 height 14
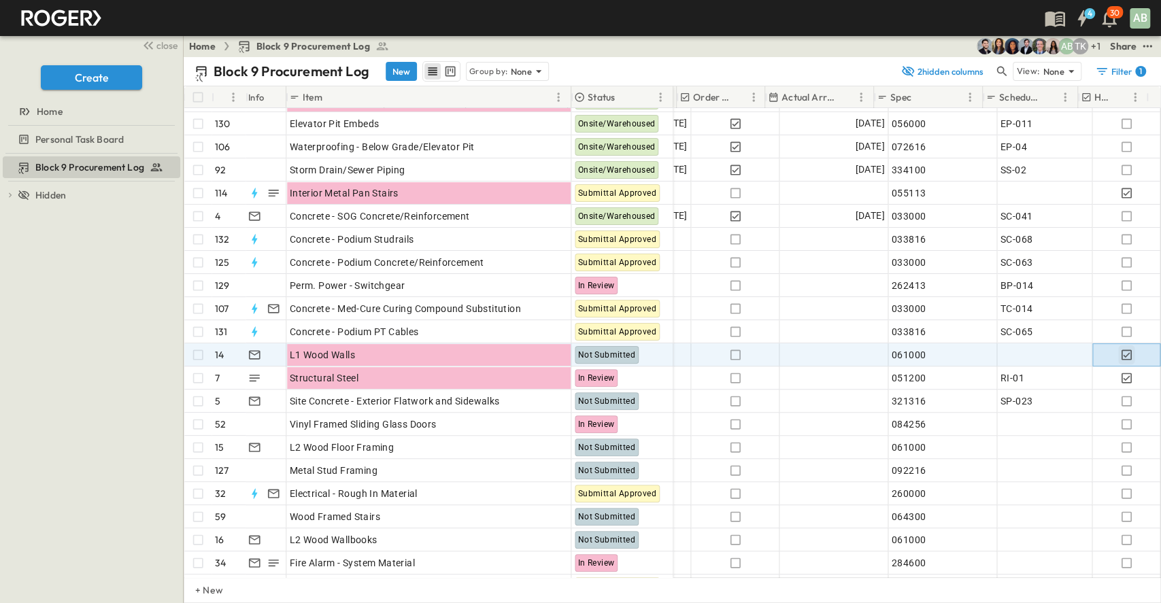
click at [1119, 351] on icon "button" at bounding box center [1126, 355] width 14 height 14
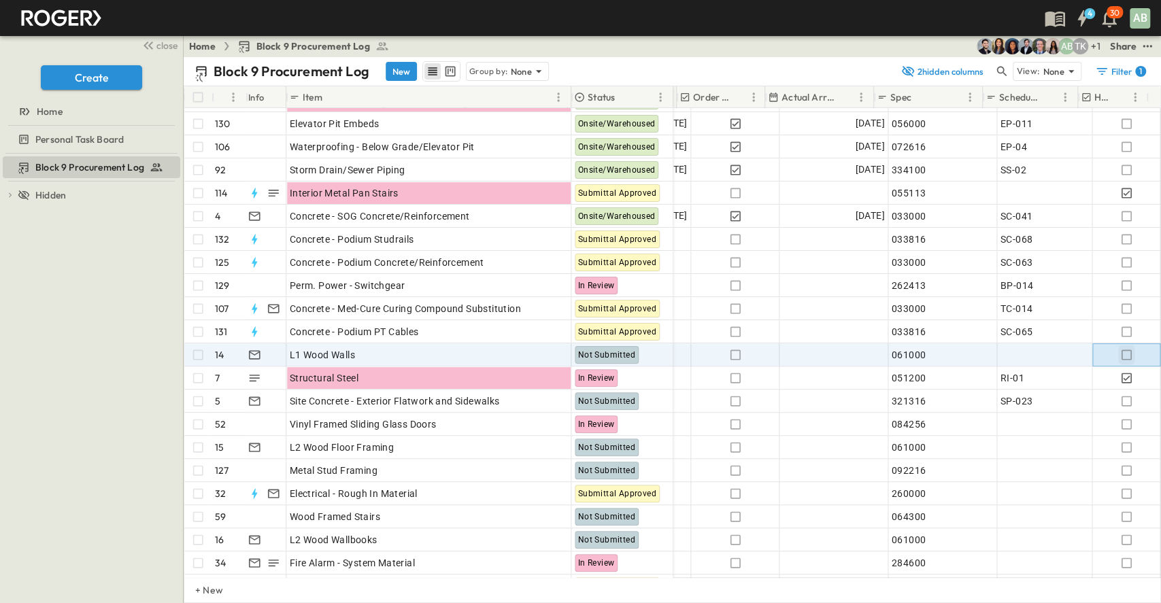
click at [1119, 351] on icon "button" at bounding box center [1126, 355] width 14 height 14
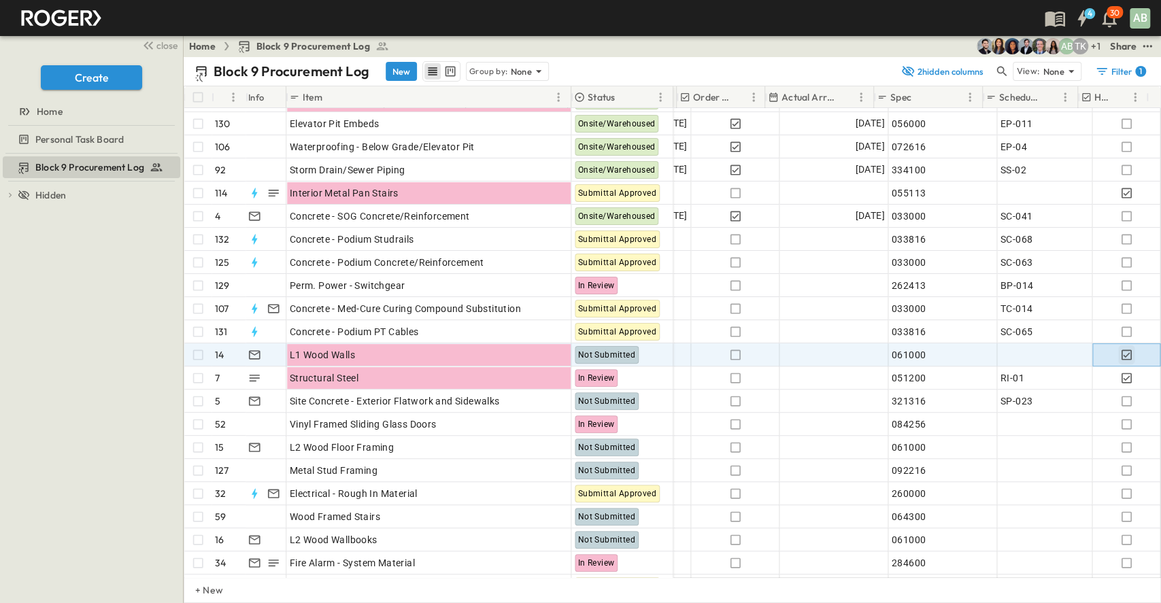
click at [1119, 351] on icon "button" at bounding box center [1126, 355] width 14 height 14
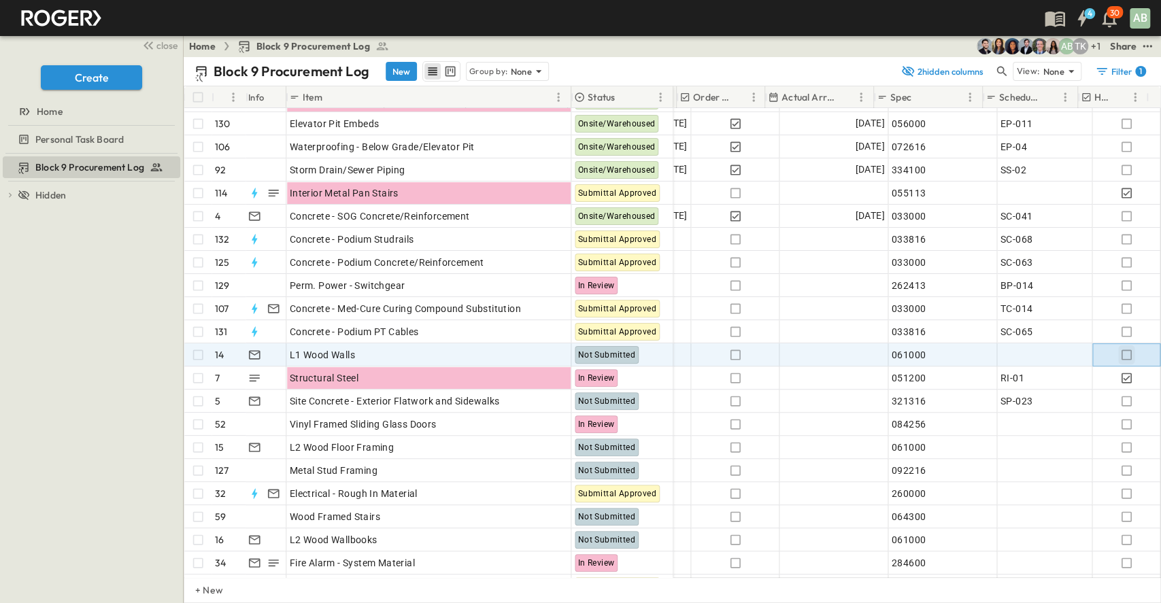
click at [1119, 351] on icon "button" at bounding box center [1126, 355] width 14 height 14
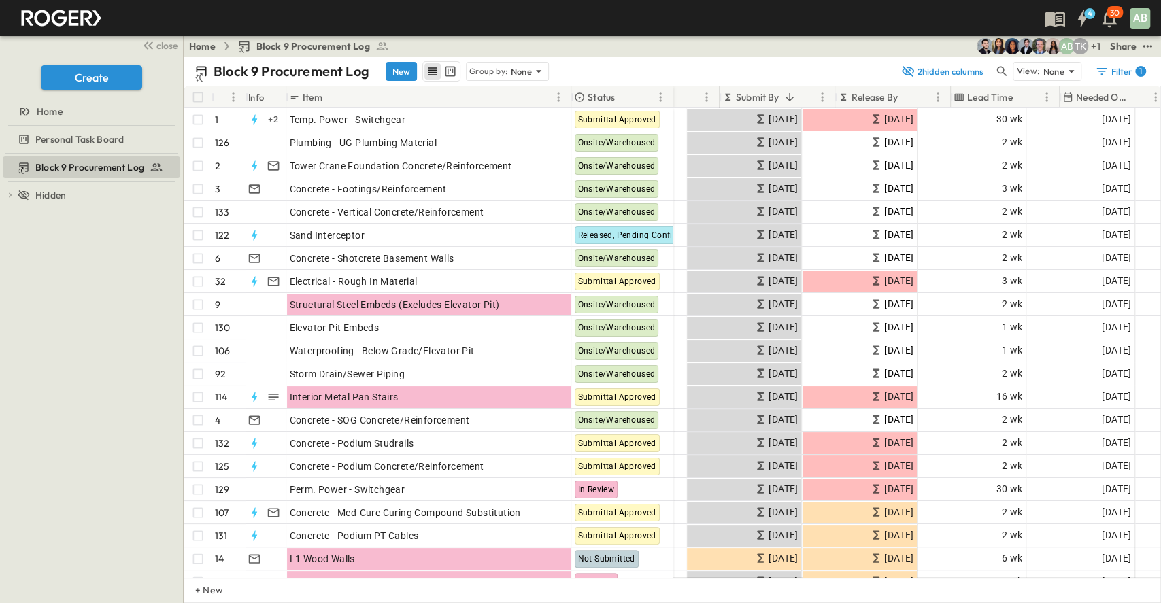
scroll to position [0, 128]
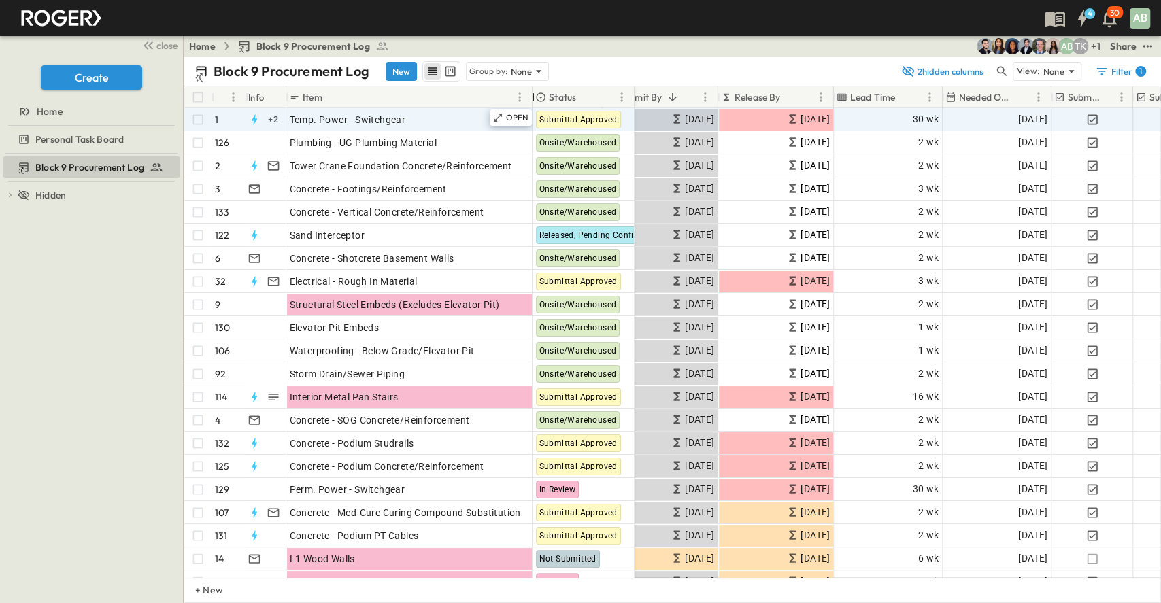
drag, startPoint x: 572, startPoint y: 92, endPoint x: 534, endPoint y: 107, distance: 40.9
click at [534, 107] on div "# Info Item Status POC Submit By Release By Lead Time Needed Onsite Submitted? …" at bounding box center [672, 331] width 976 height 491
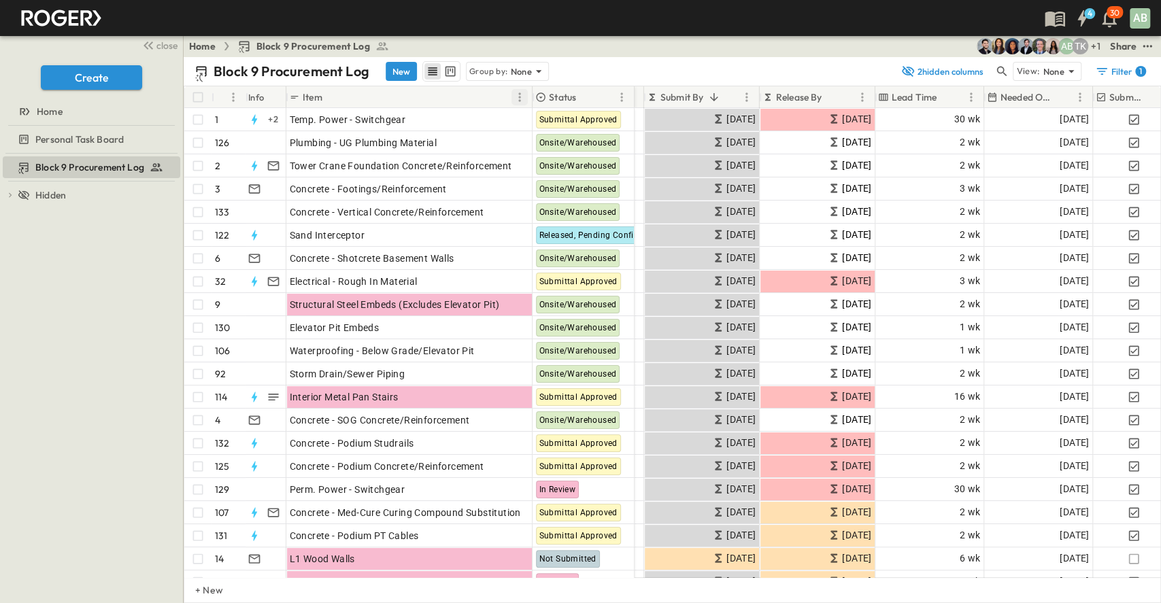
click at [519, 100] on icon "Menu" at bounding box center [519, 96] width 2 height 9
click at [462, 174] on span "Manage columns" at bounding box center [455, 172] width 122 height 14
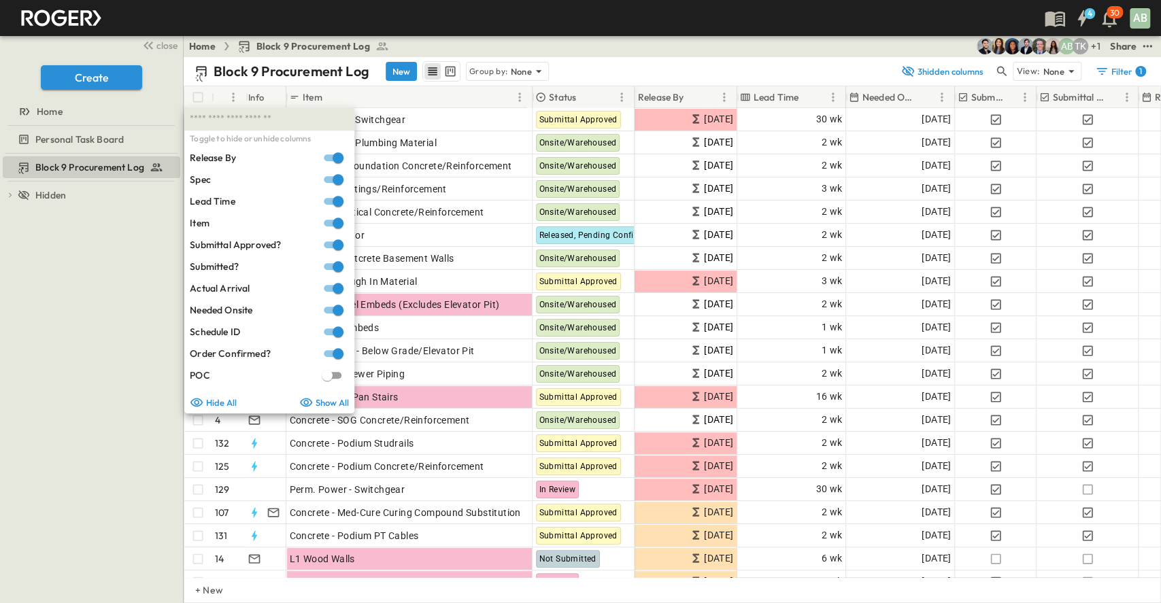
click at [90, 269] on div "Block 9 Procurement Log To pick up a draggable item, press the space bar. While…" at bounding box center [91, 378] width 183 height 449
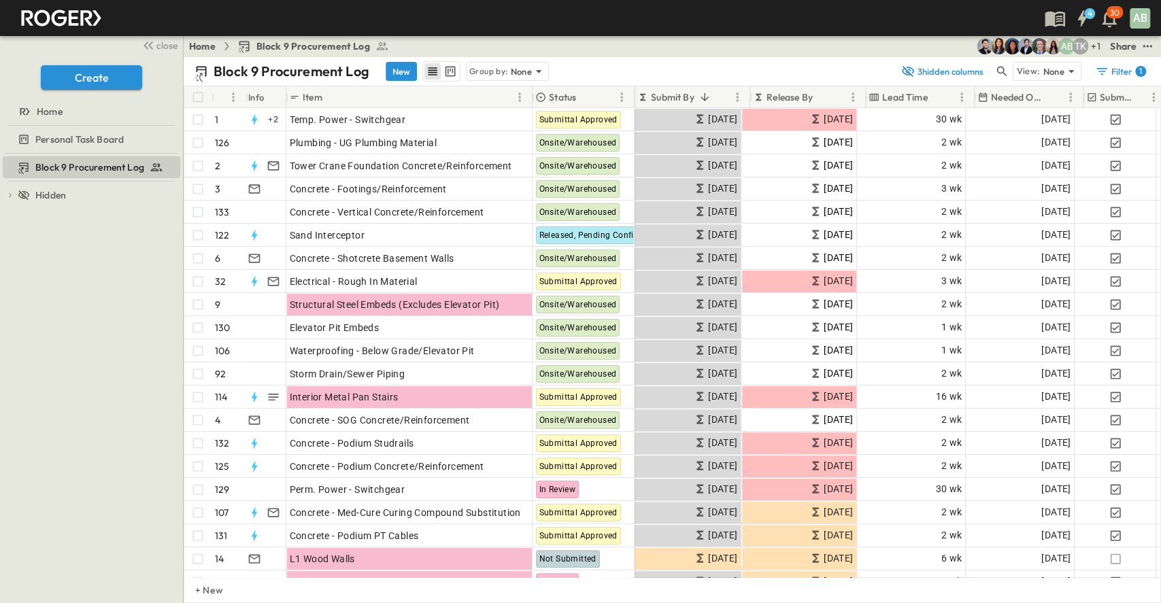
scroll to position [0, 0]
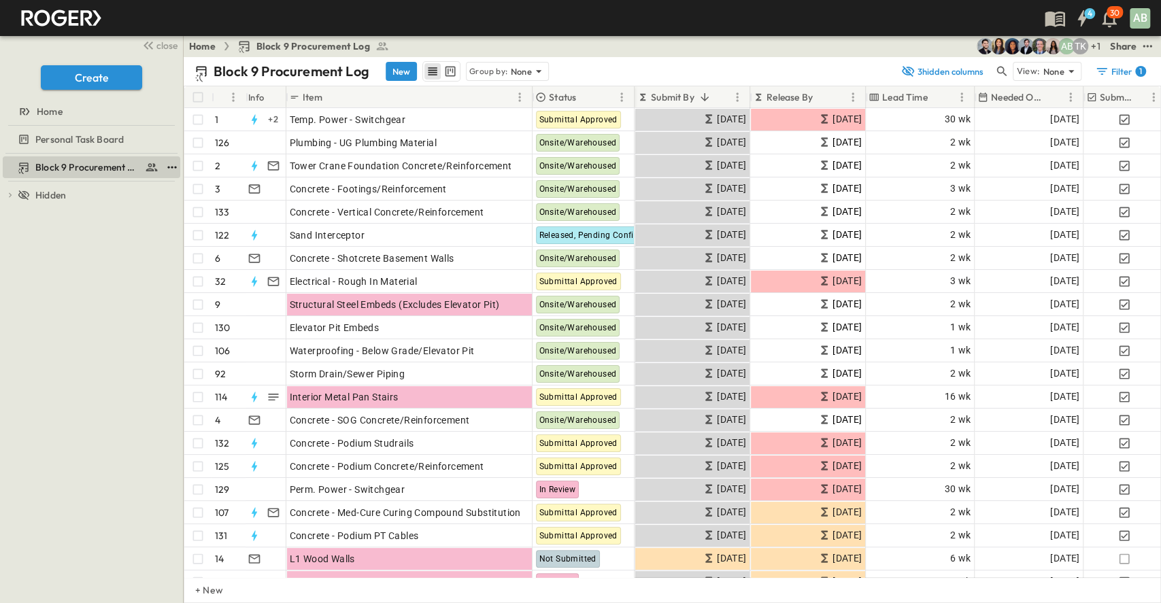
click at [176, 164] on icon "test" at bounding box center [172, 167] width 14 height 14
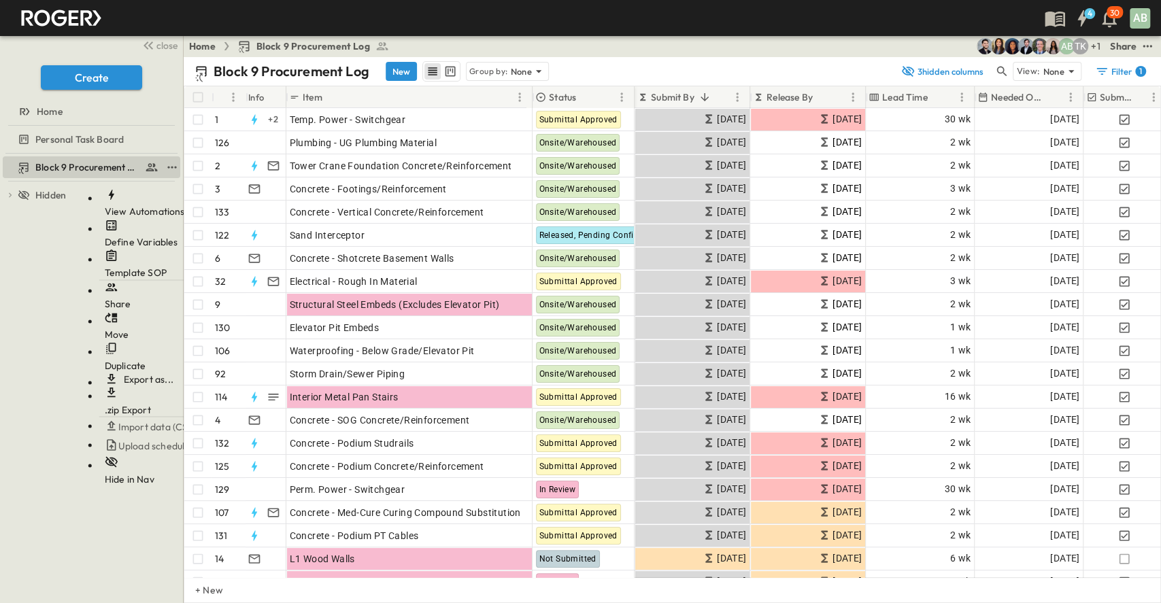
click at [126, 205] on span "View Automations" at bounding box center [145, 211] width 80 height 12
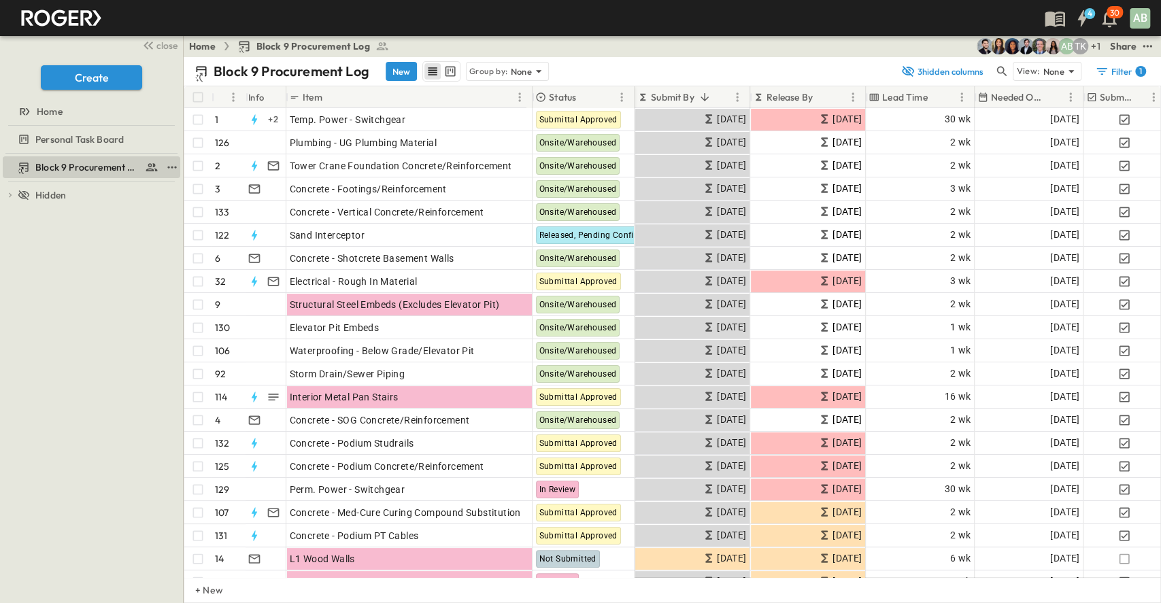
drag, startPoint x: 326, startPoint y: 103, endPoint x: 329, endPoint y: 118, distance: 15.2
click at [965, 602] on div at bounding box center [580, 603] width 1161 height 0
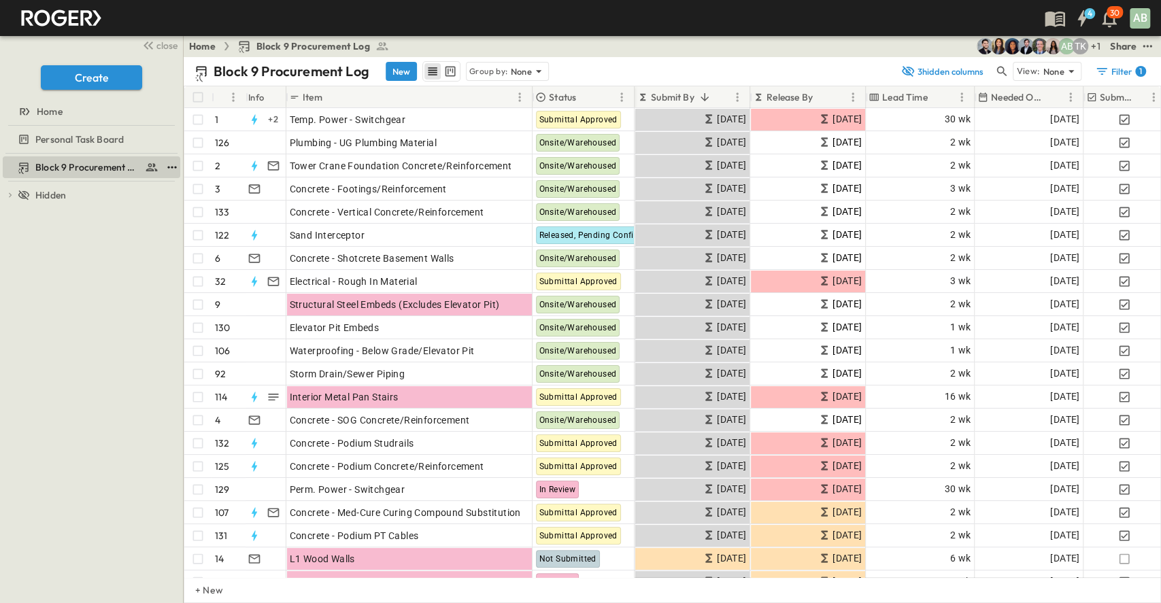
click at [171, 160] on icon "test" at bounding box center [172, 167] width 14 height 14
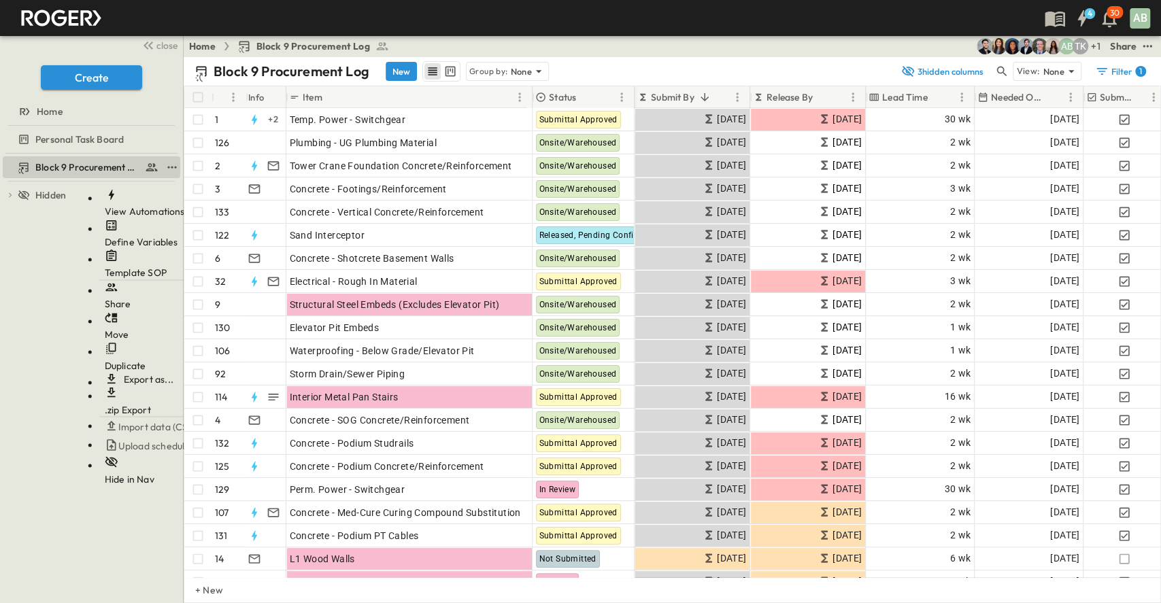
click at [138, 236] on span "Define Variables" at bounding box center [141, 242] width 73 height 12
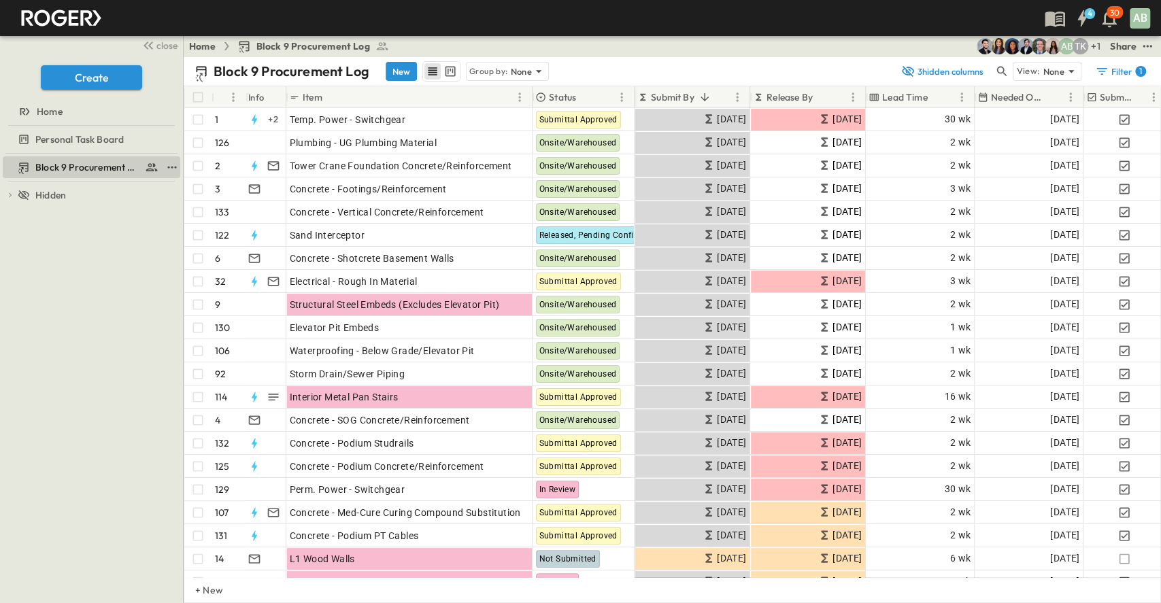
type input "*"
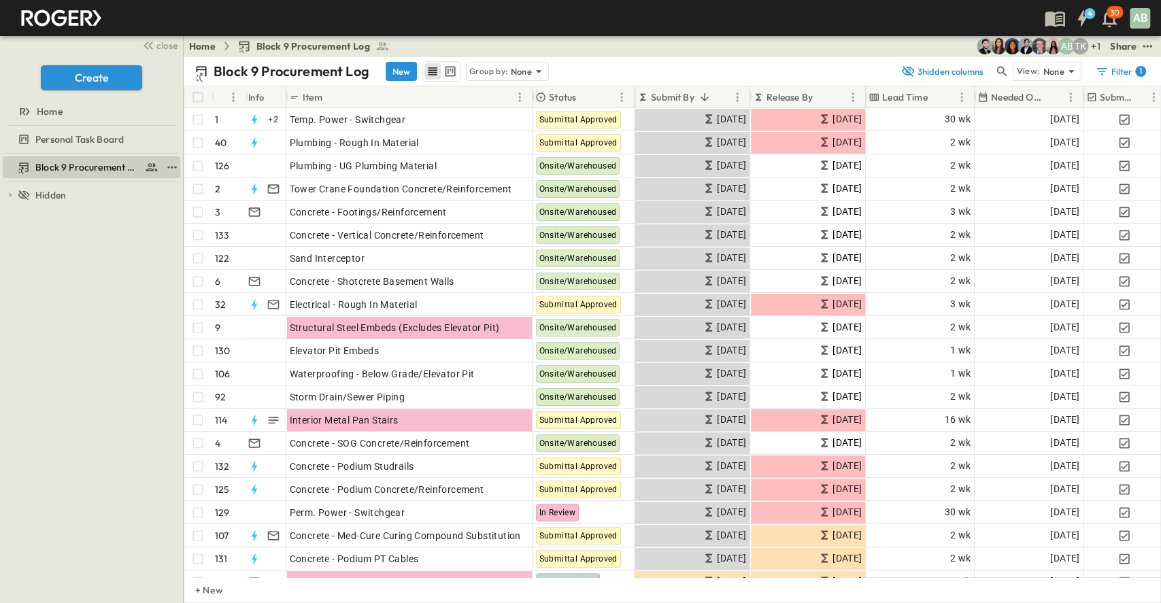
click at [171, 165] on icon "test" at bounding box center [172, 167] width 14 height 14
